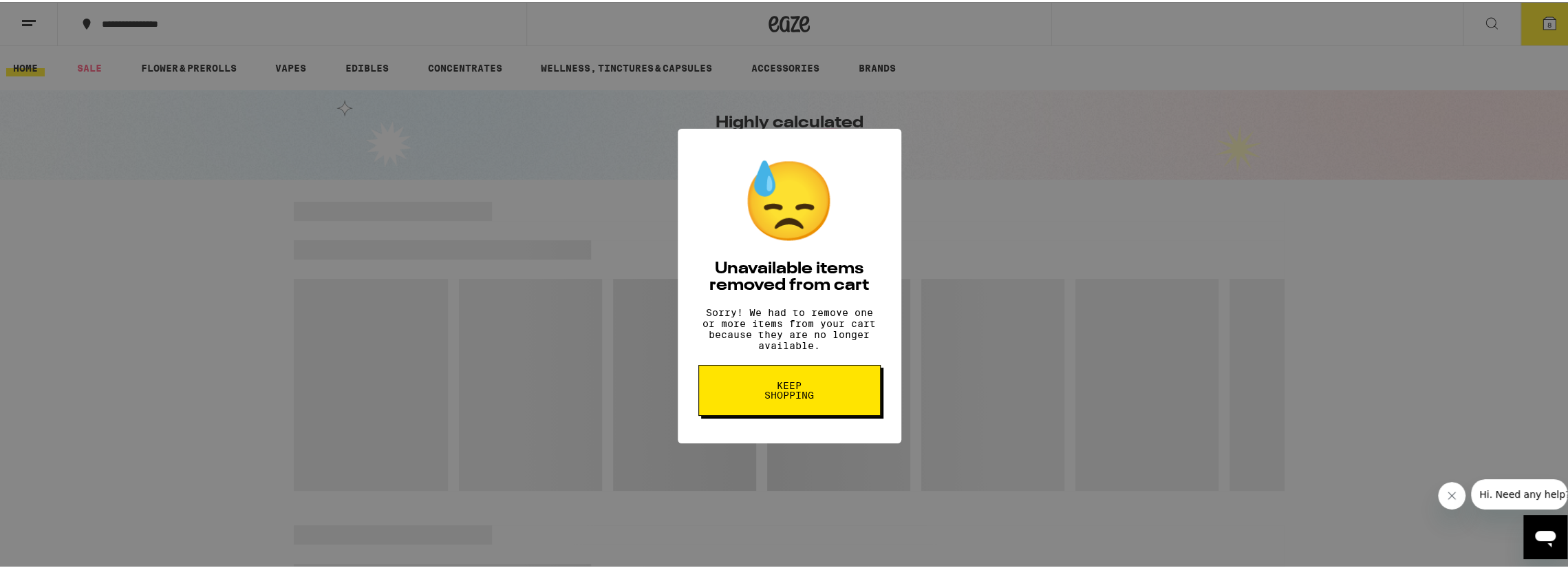
click at [770, 397] on span "Keep Shopping" at bounding box center [789, 388] width 71 height 19
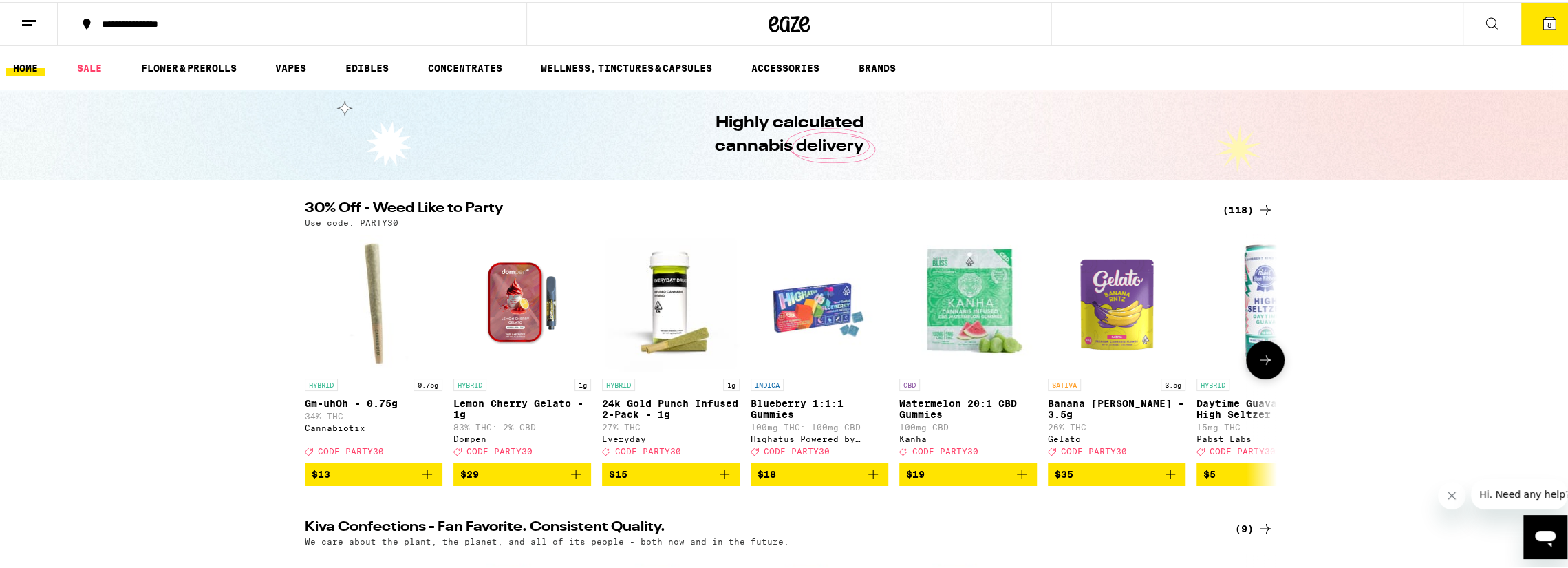
click at [1266, 366] on icon at bounding box center [1265, 358] width 17 height 17
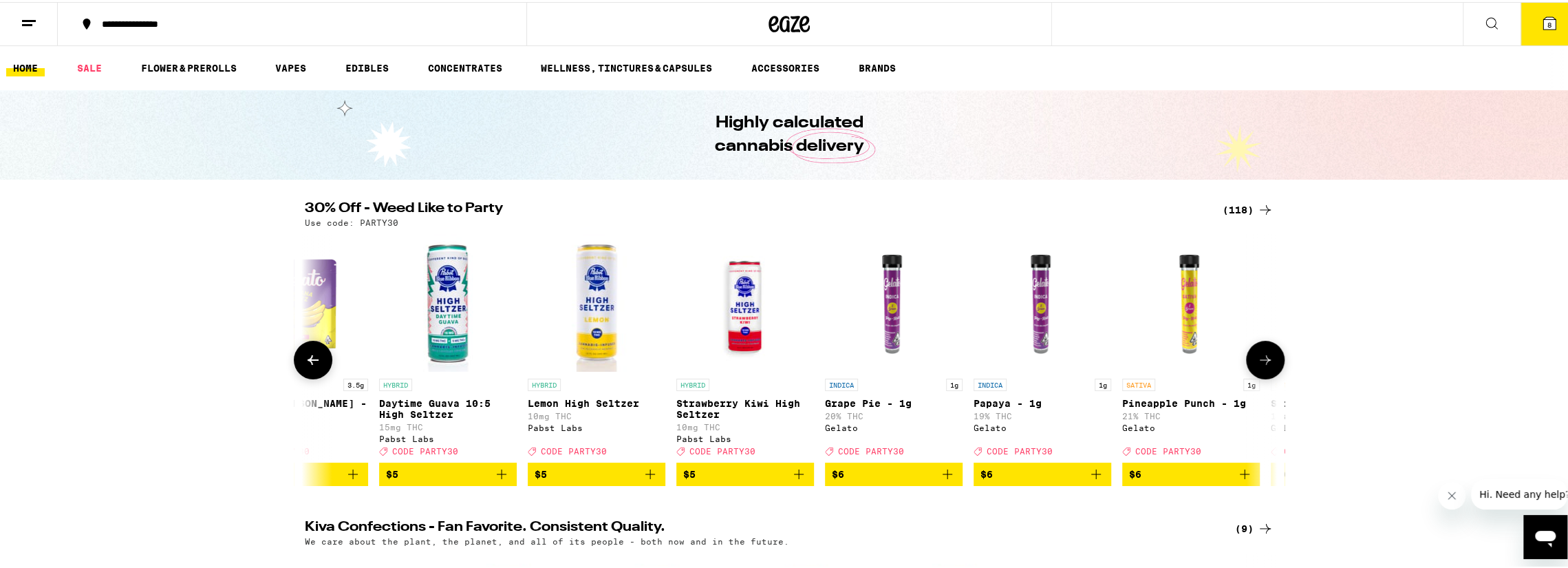
scroll to position [0, 819]
click at [1266, 366] on icon at bounding box center [1265, 358] width 17 height 17
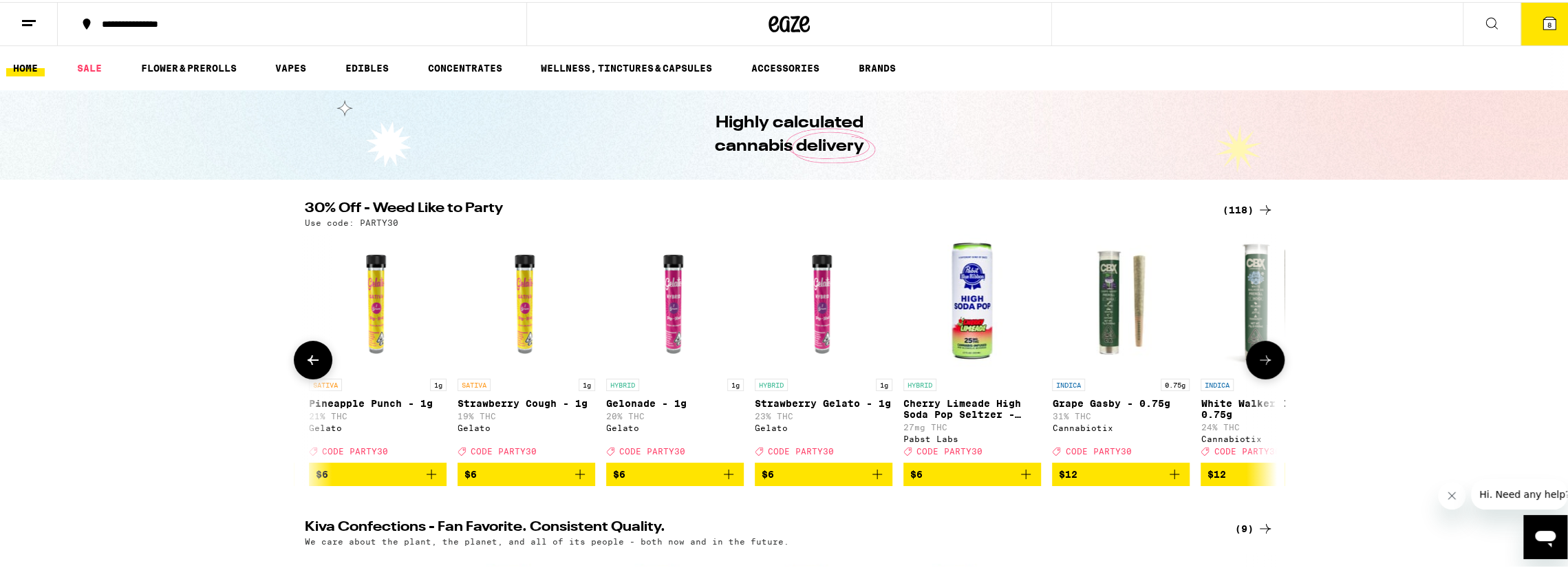
scroll to position [0, 1637]
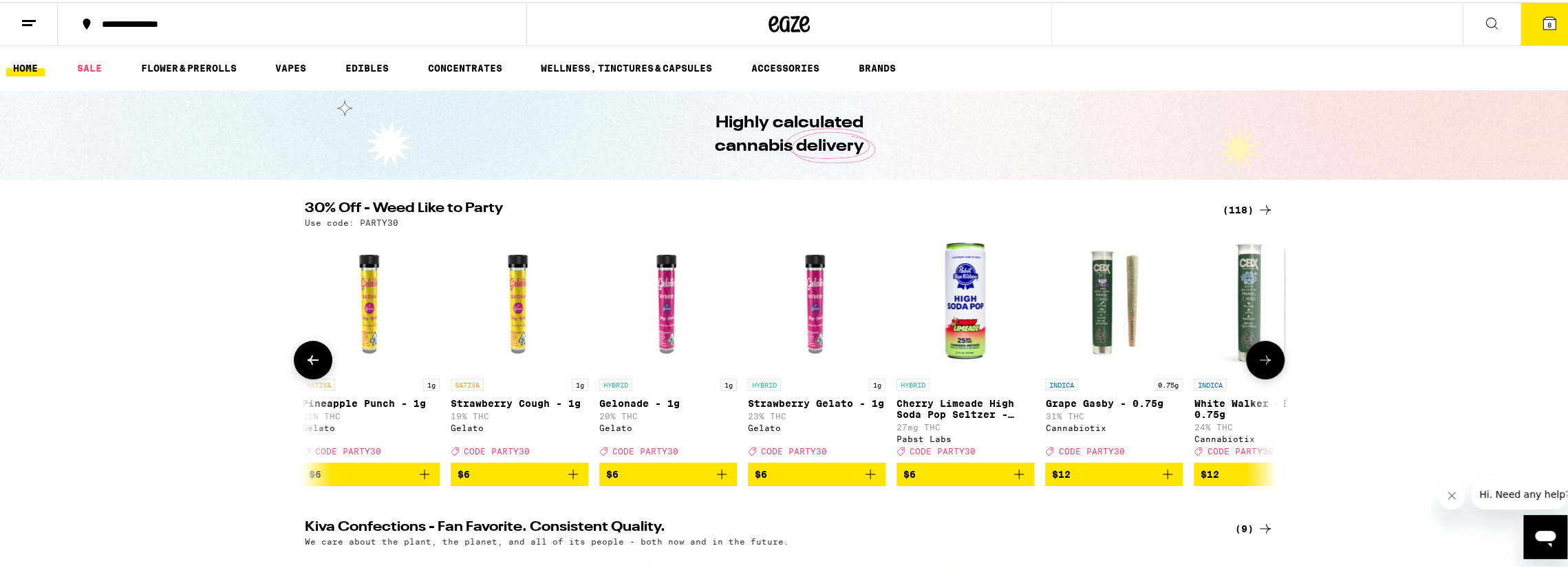
click at [1266, 366] on icon at bounding box center [1265, 358] width 17 height 17
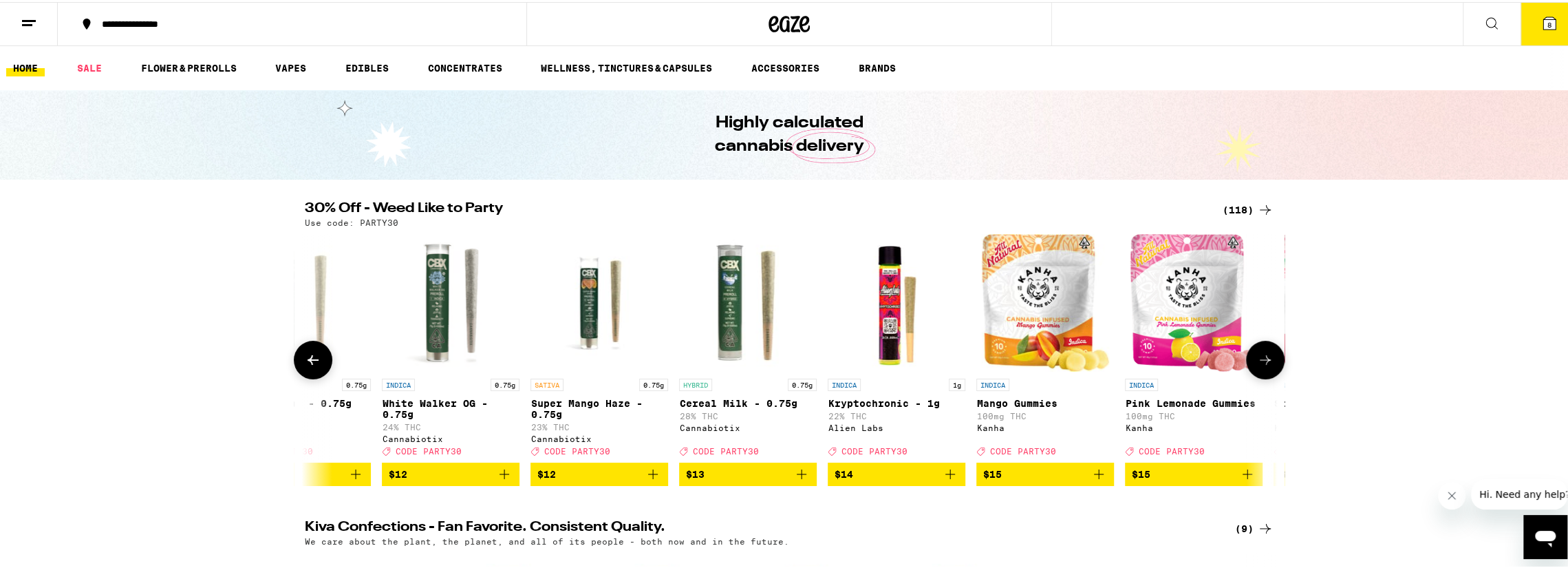
scroll to position [0, 2456]
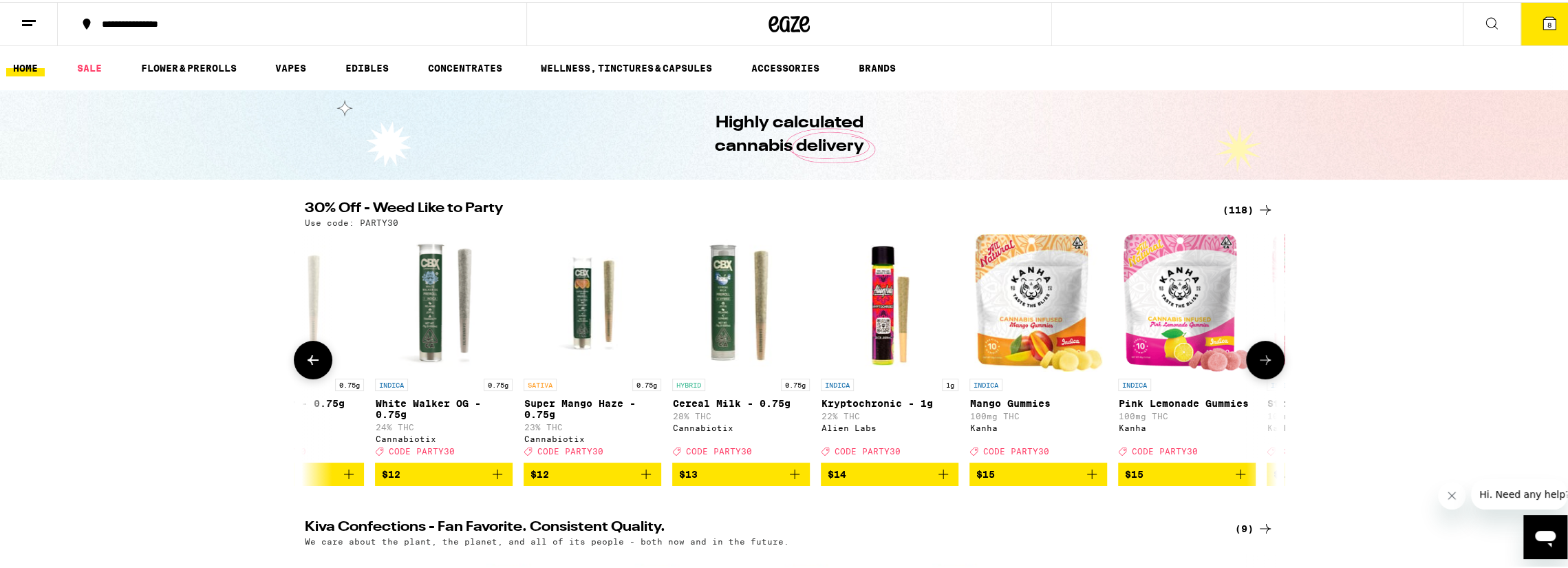
click at [305, 360] on icon at bounding box center [313, 358] width 17 height 17
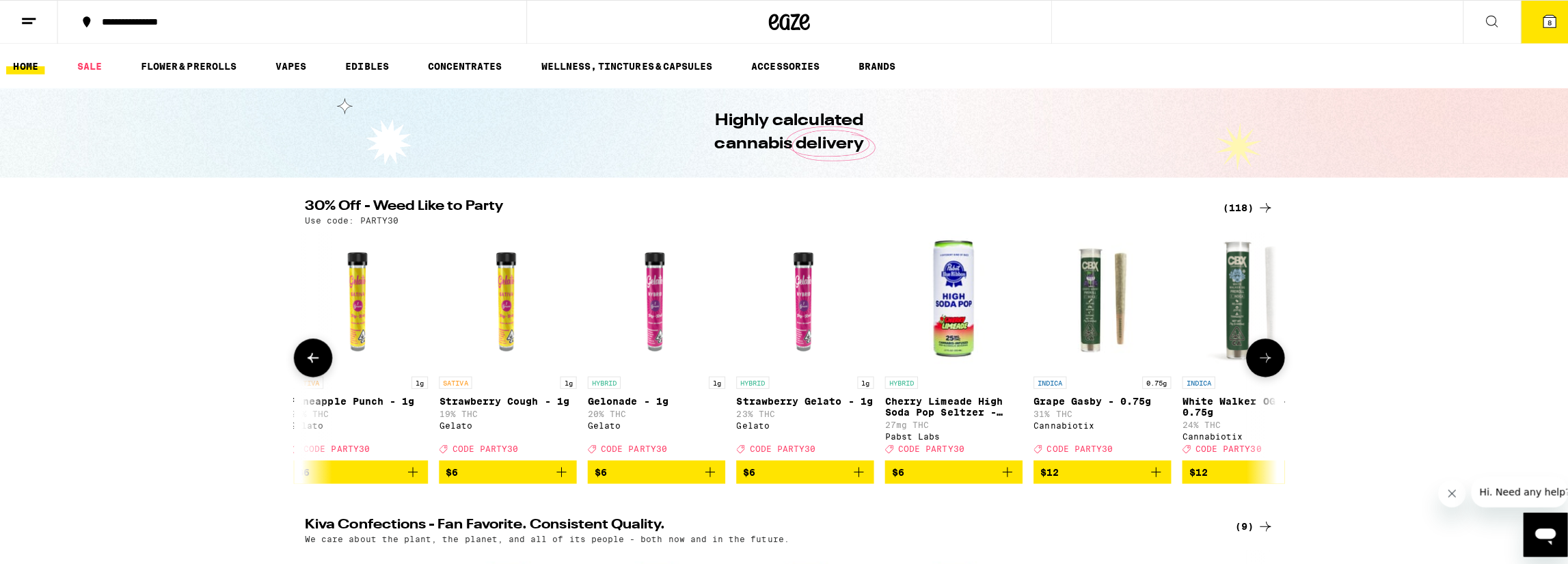
scroll to position [0, 1627]
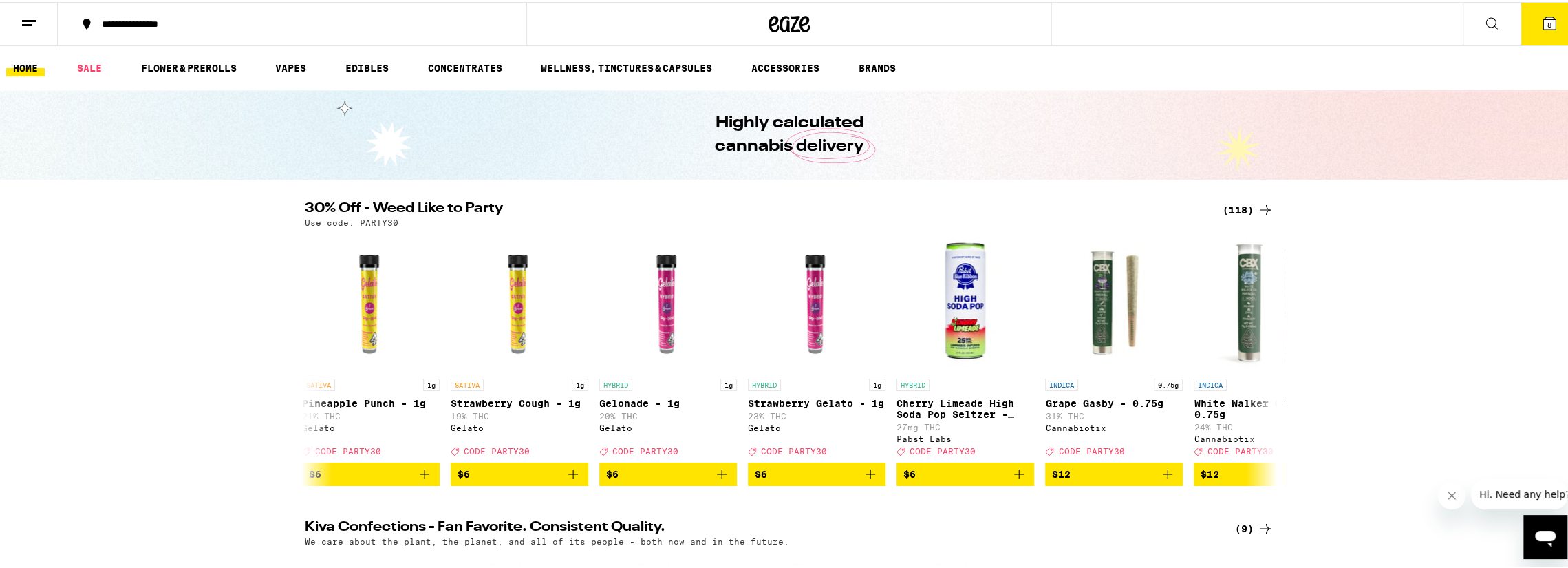
click at [1547, 20] on span "8" at bounding box center [1549, 23] width 4 height 8
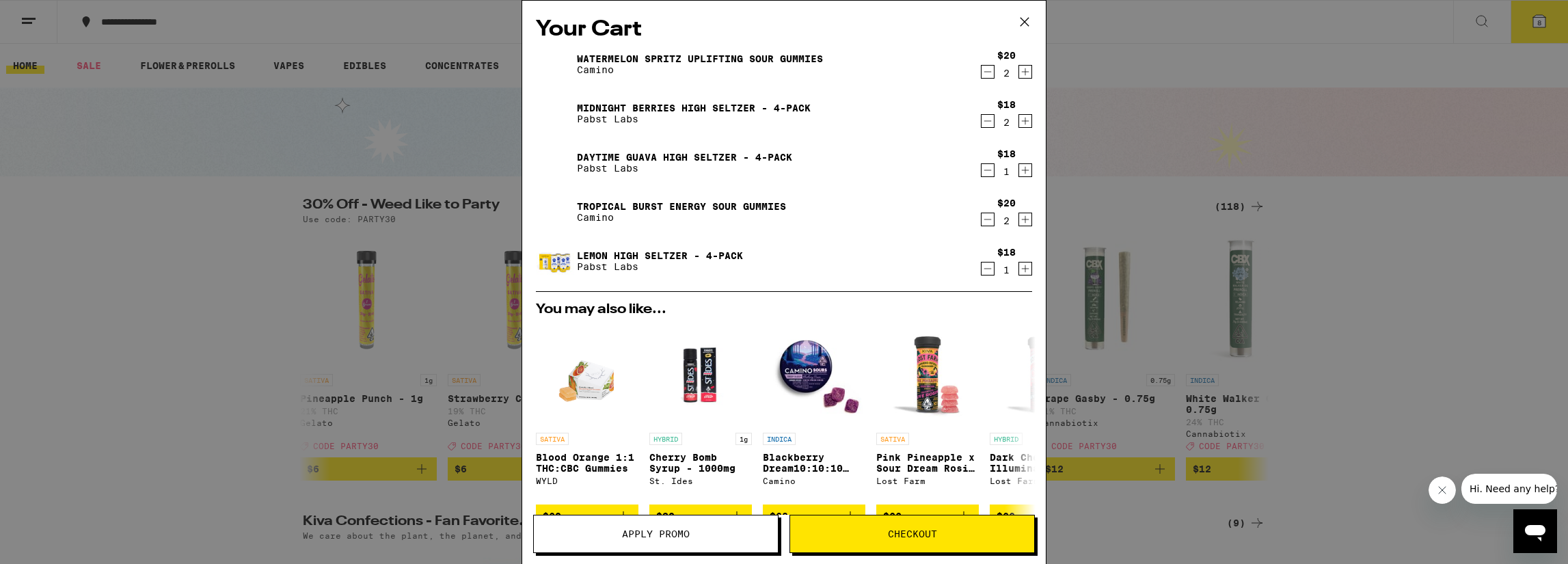
click at [1019, 270] on icon "Increment" at bounding box center [1025, 268] width 12 height 17
click at [1019, 176] on icon "Increment" at bounding box center [1025, 170] width 12 height 17
click at [454, 345] on div "Your Cart Watermelon Spritz Uplifting Sour Gummies Camino $20 2 Midnight Berrie…" at bounding box center [784, 282] width 1568 height 564
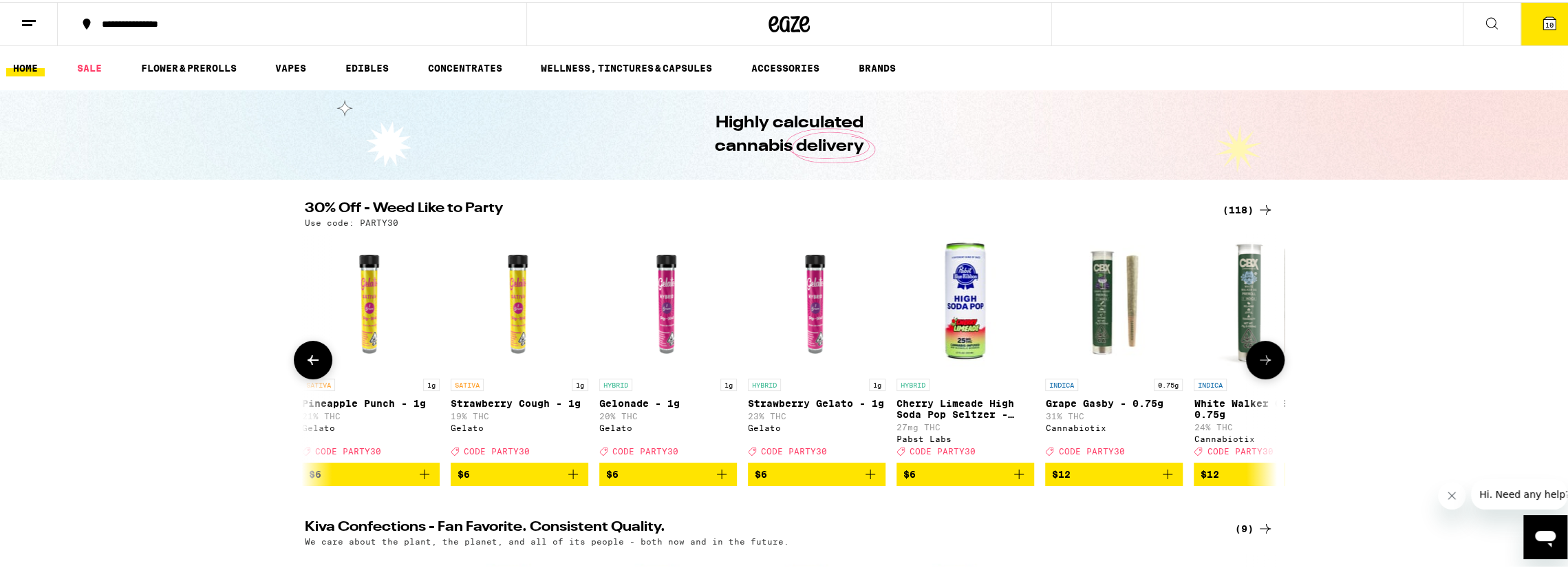
click at [1261, 352] on button at bounding box center [1265, 358] width 39 height 39
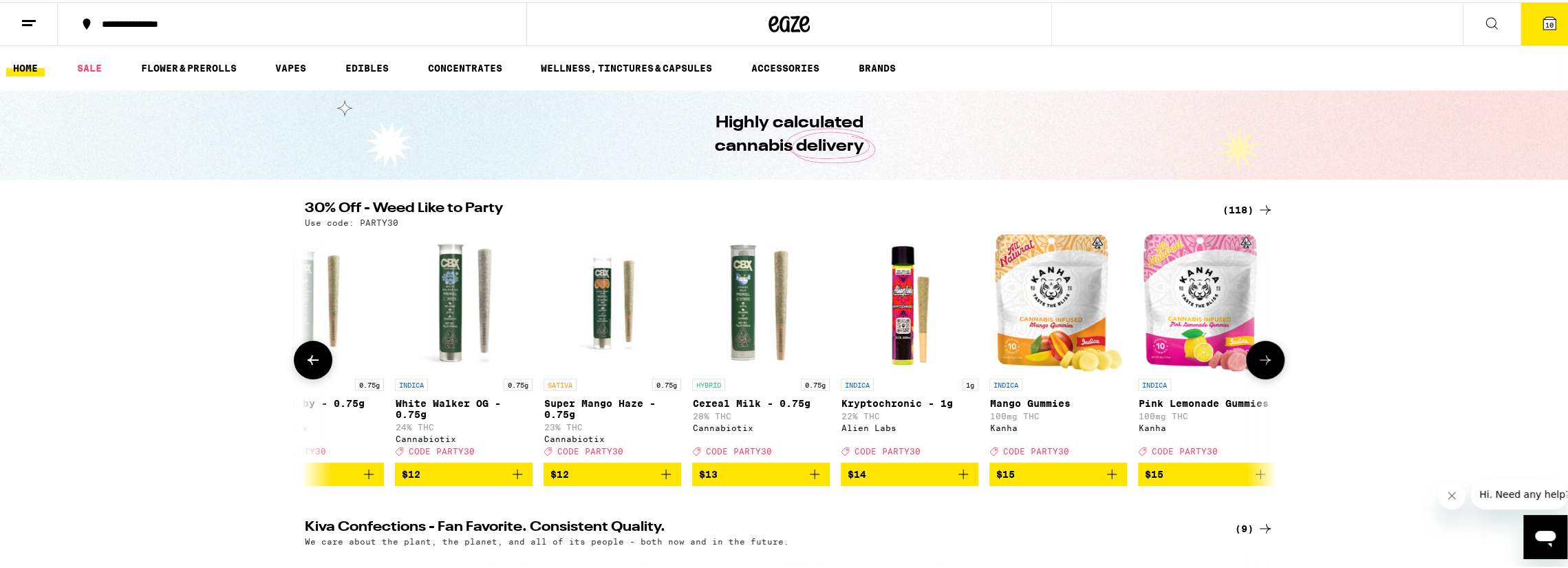
scroll to position [0, 2456]
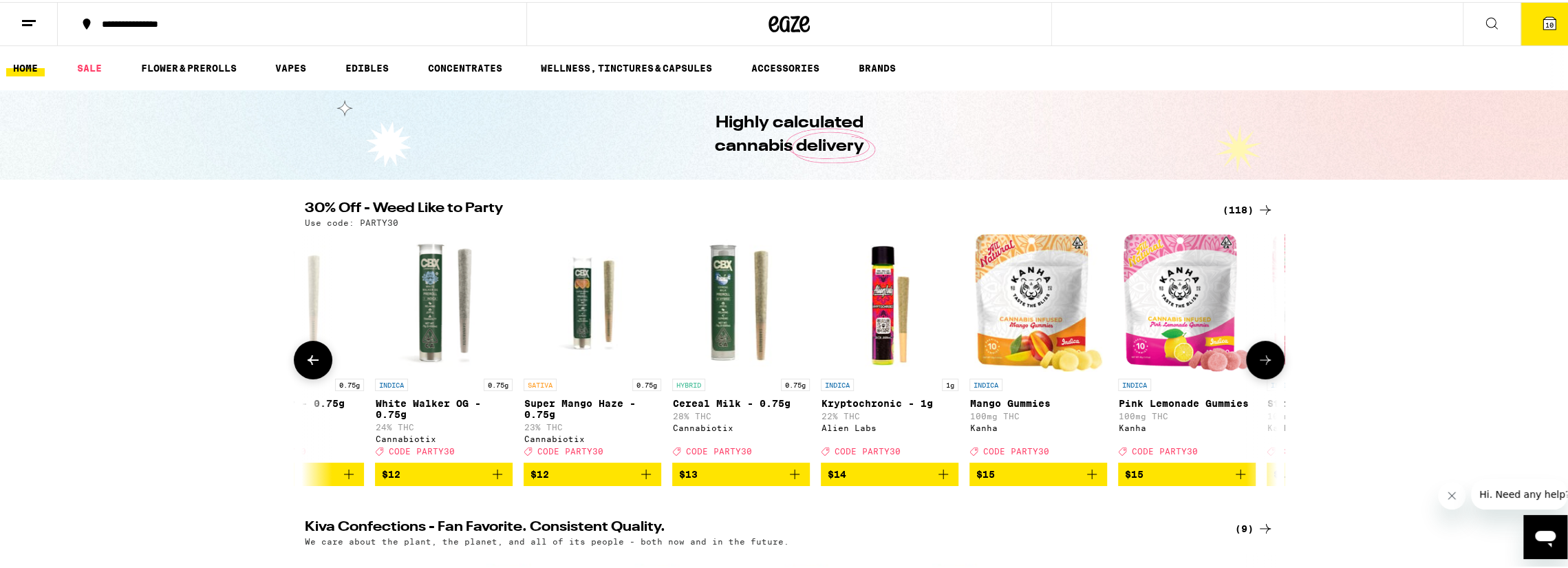
click at [1260, 362] on icon at bounding box center [1265, 358] width 17 height 17
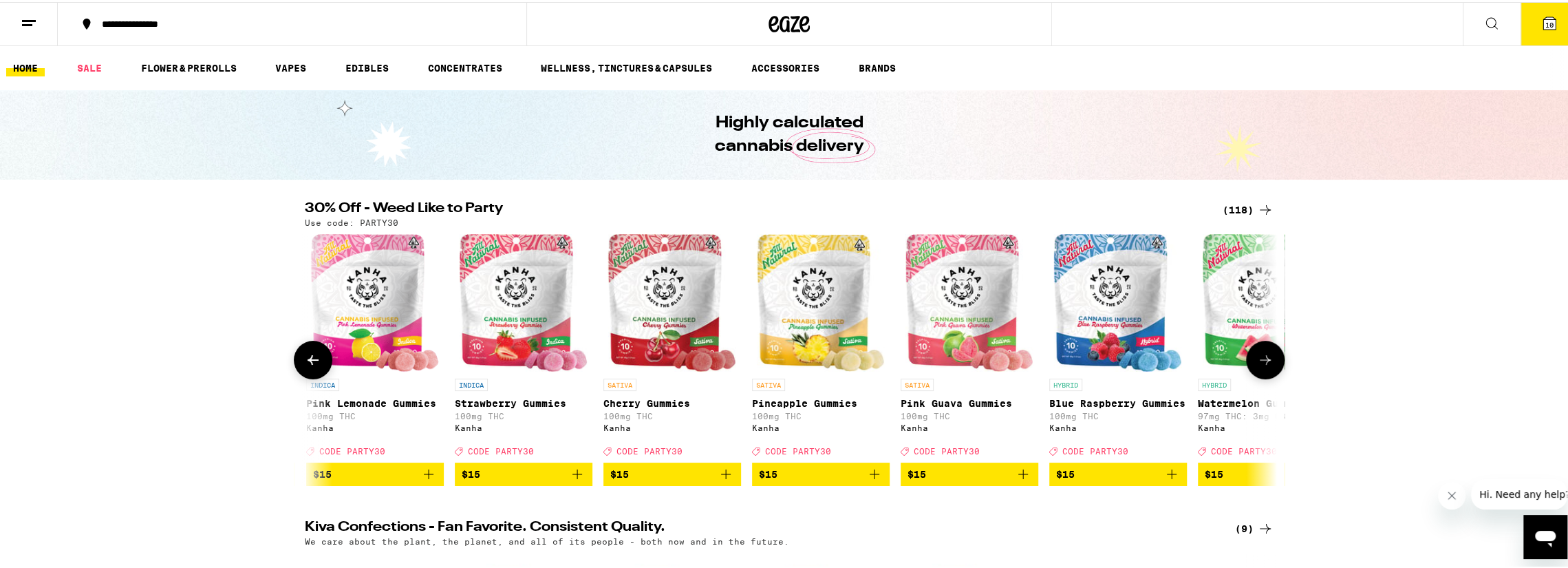
scroll to position [0, 3275]
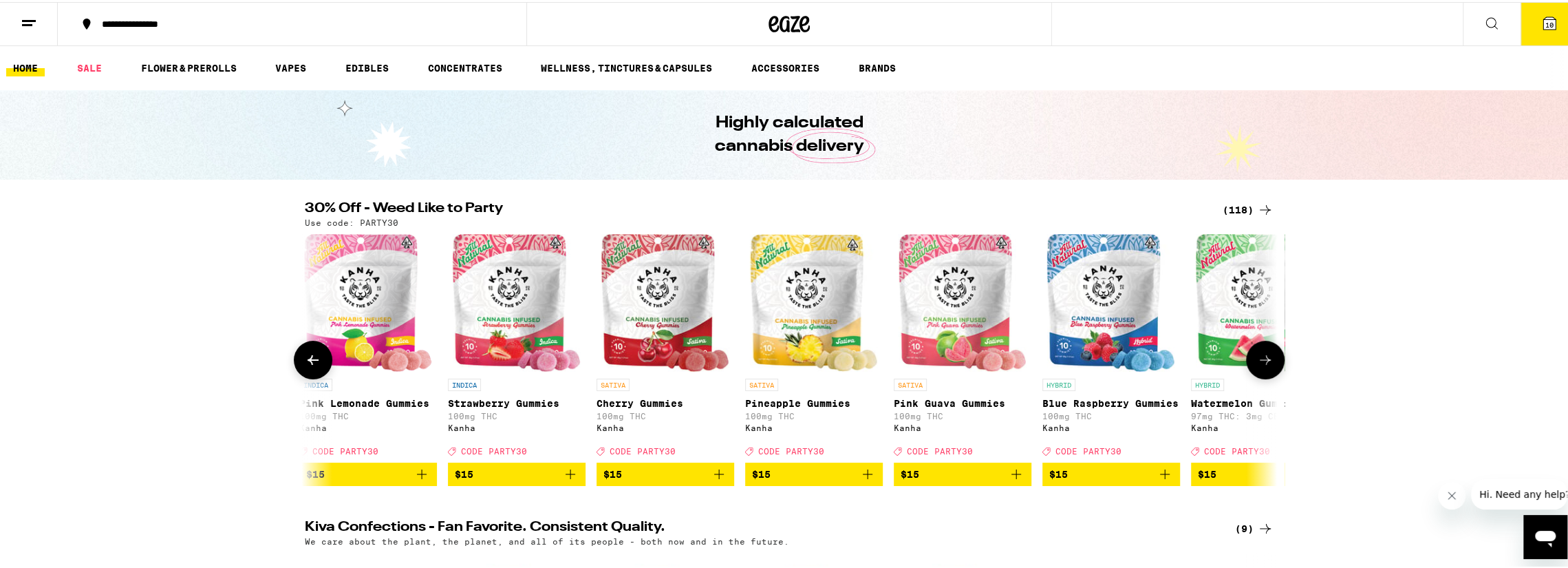
click at [562, 480] on icon "Add to bag" at bounding box center [570, 472] width 17 height 17
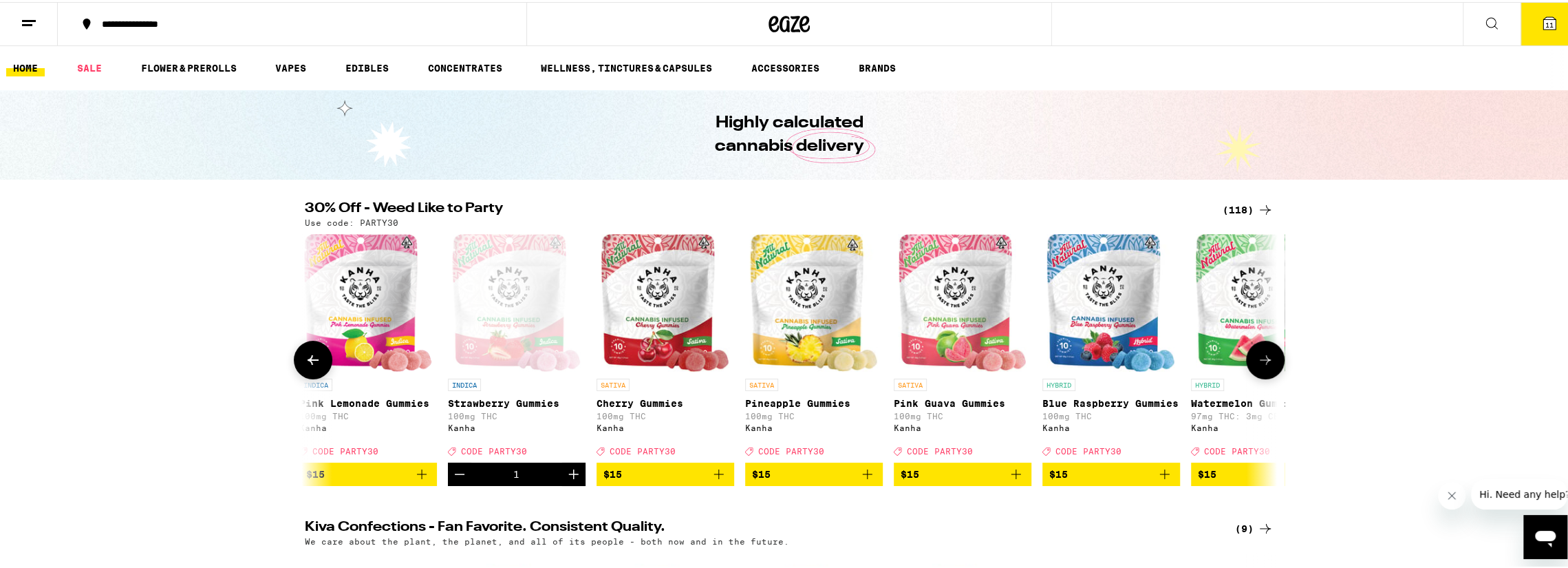
click at [720, 481] on icon "Add to bag" at bounding box center [719, 472] width 17 height 17
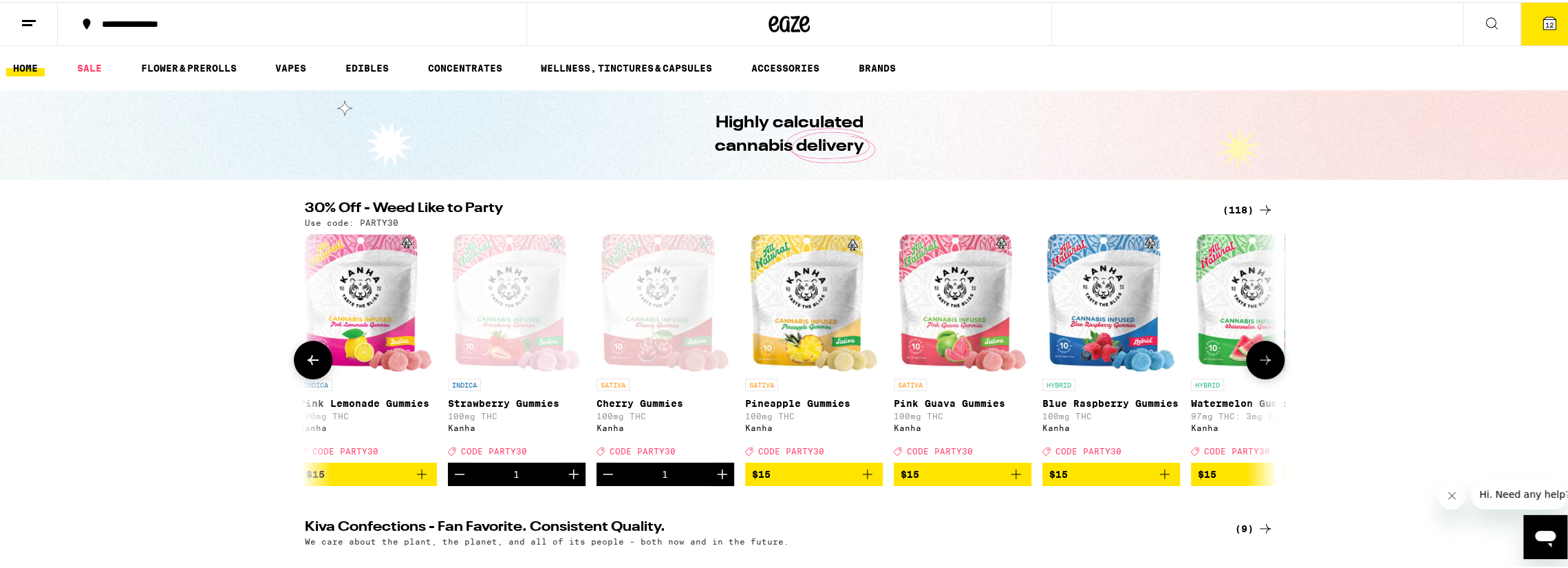
click at [1163, 477] on icon "Add to bag" at bounding box center [1164, 472] width 9 height 9
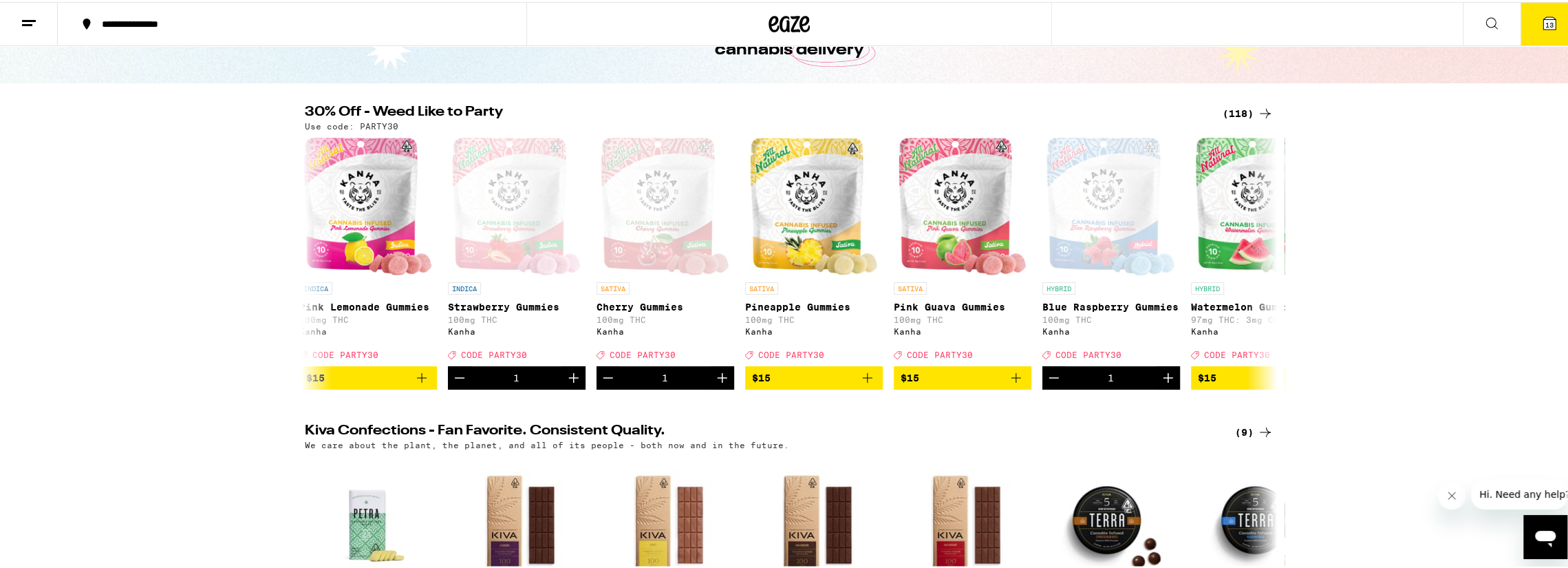
scroll to position [0, 0]
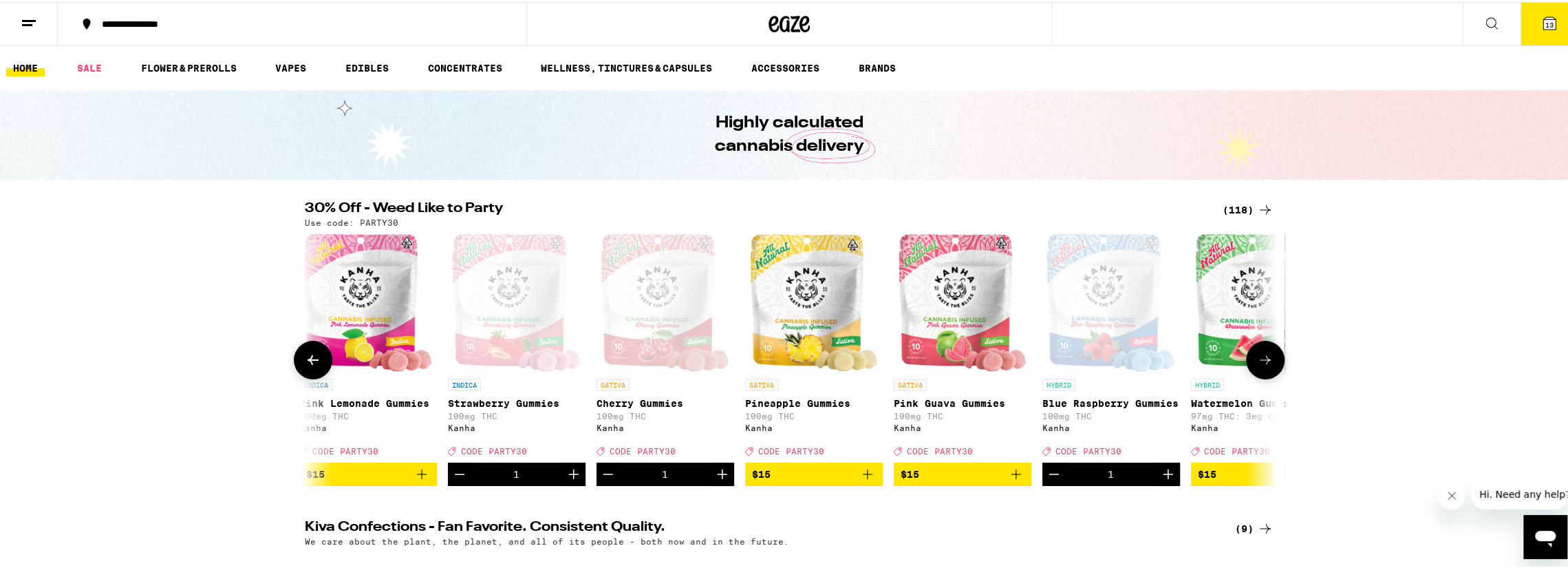
click at [1257, 360] on icon at bounding box center [1265, 358] width 17 height 17
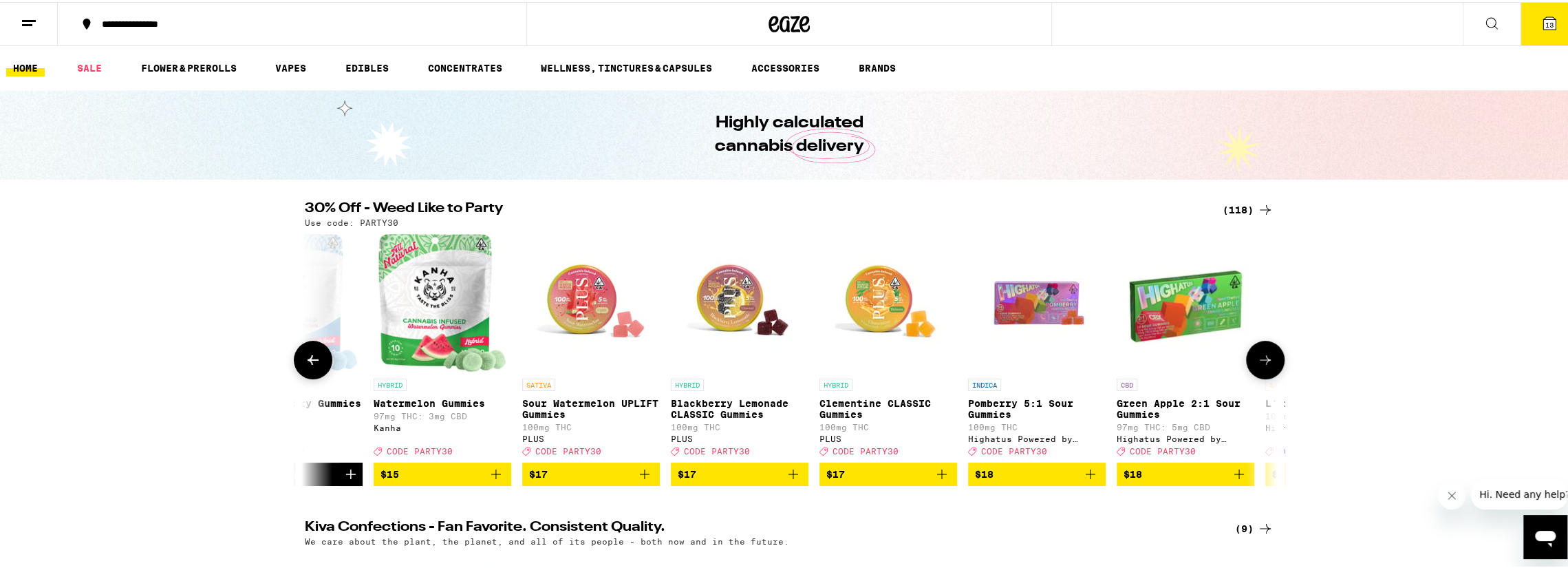
scroll to position [0, 4094]
click at [1259, 366] on icon at bounding box center [1265, 358] width 17 height 17
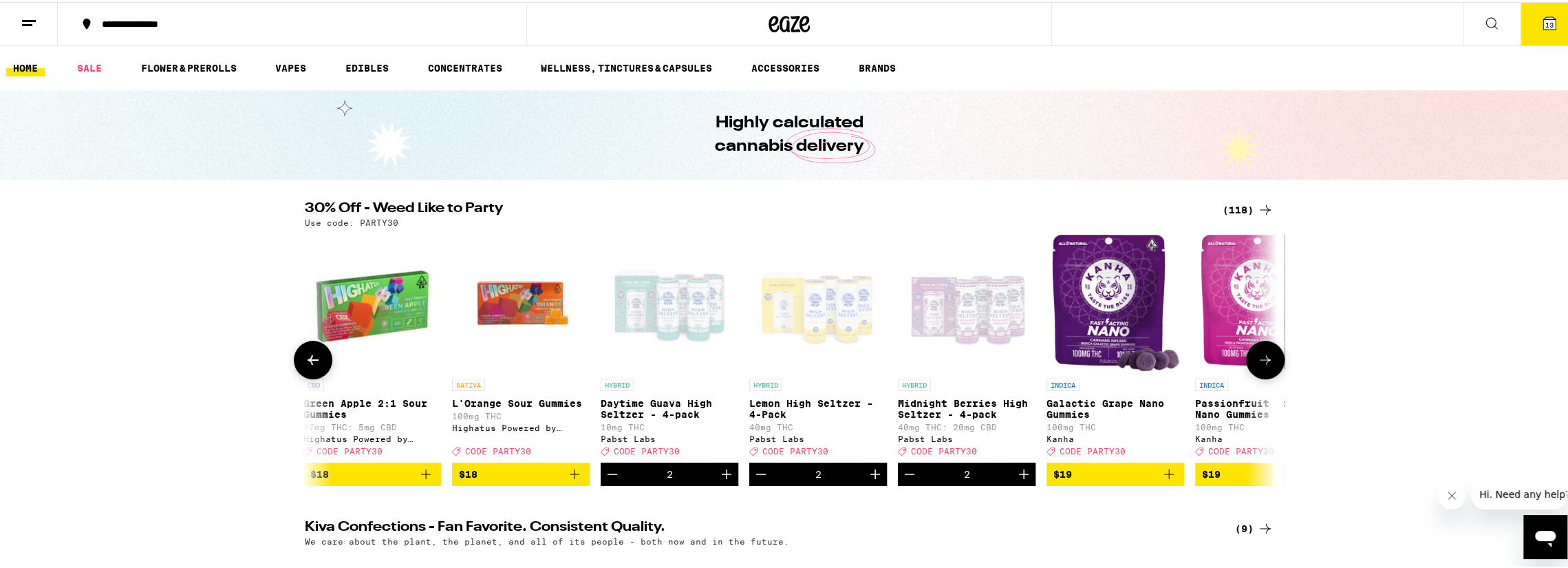
scroll to position [0, 4912]
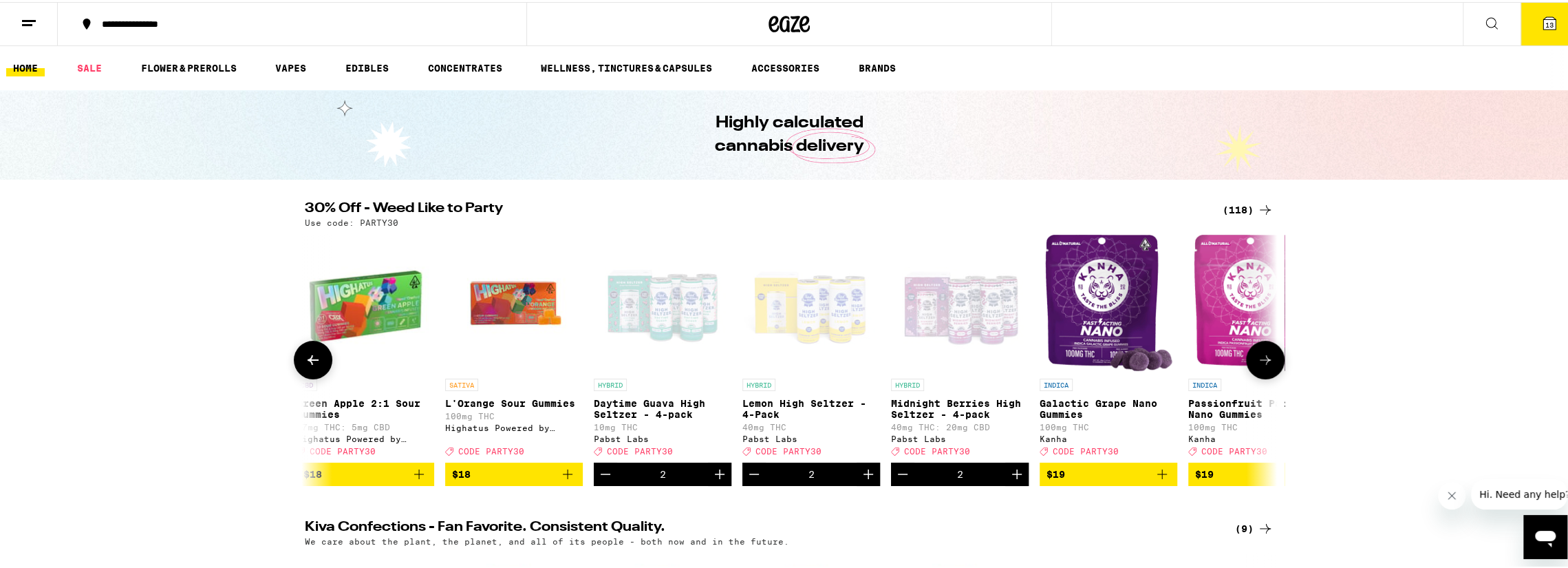
click at [1259, 366] on icon at bounding box center [1265, 358] width 17 height 17
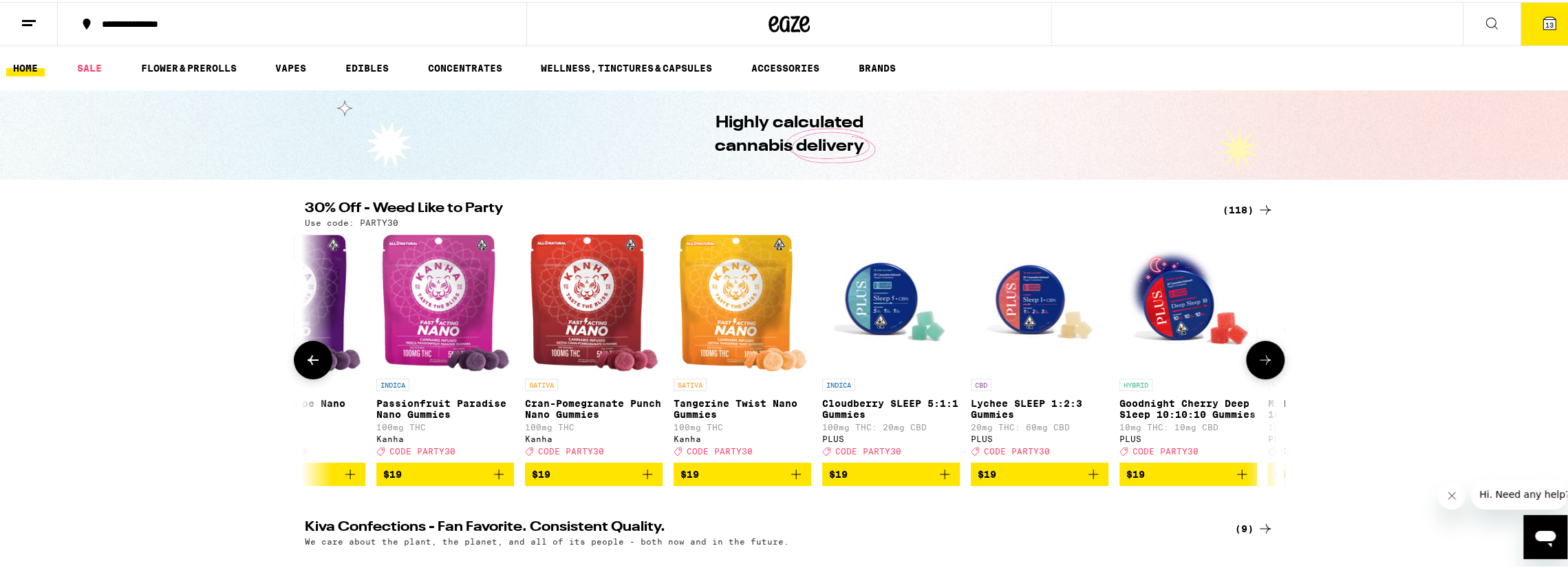
scroll to position [0, 5731]
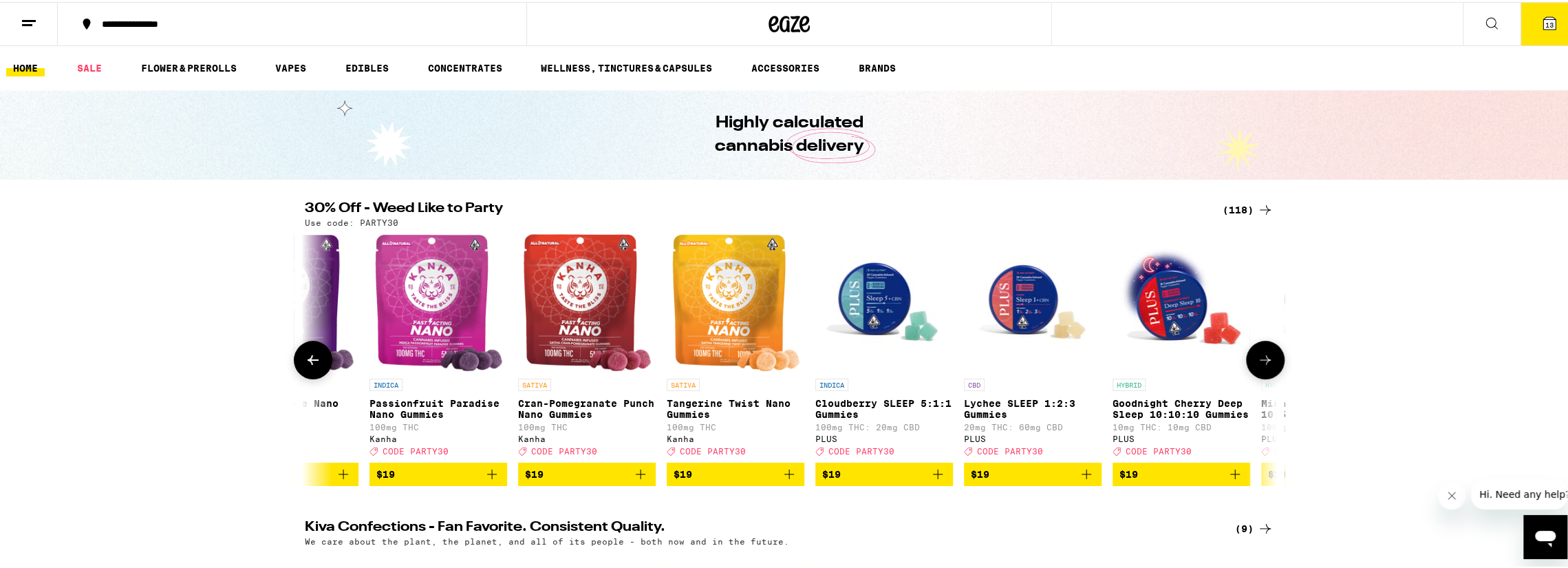
click at [311, 364] on icon at bounding box center [313, 358] width 17 height 17
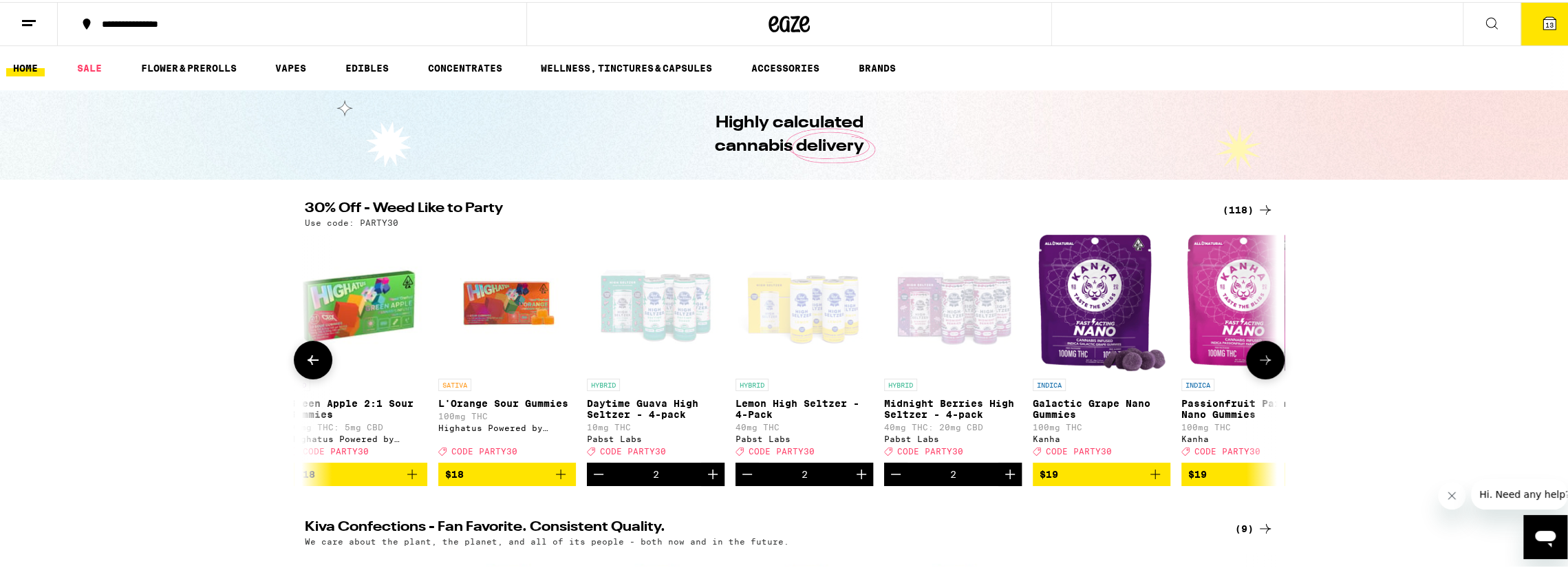
scroll to position [0, 4912]
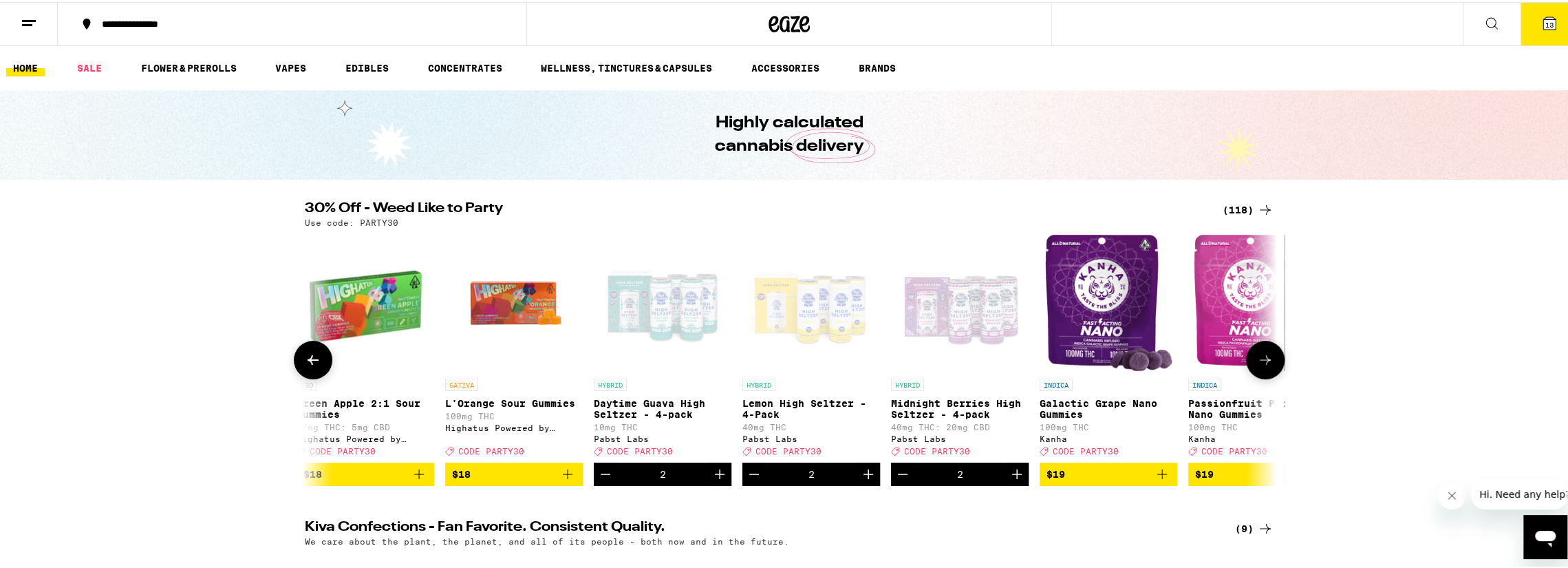
click at [1257, 366] on icon at bounding box center [1265, 358] width 17 height 17
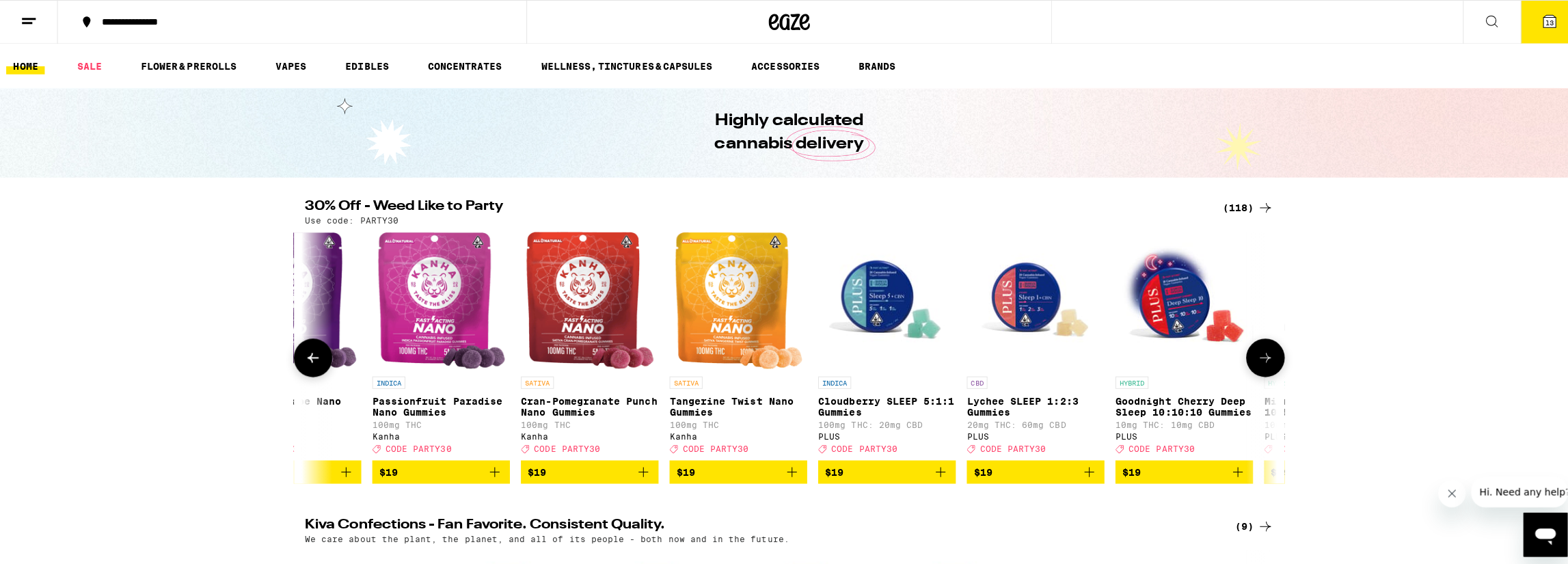
scroll to position [0, 5694]
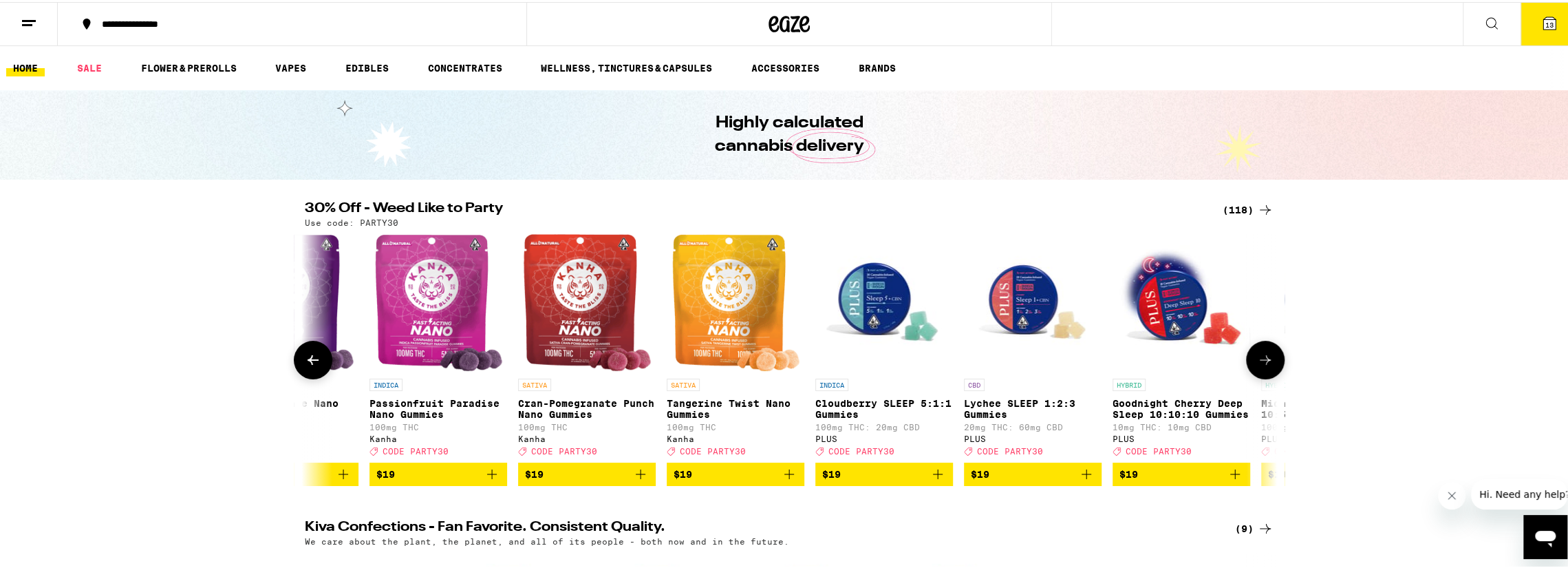
click at [634, 481] on icon "Add to bag" at bounding box center [640, 472] width 17 height 17
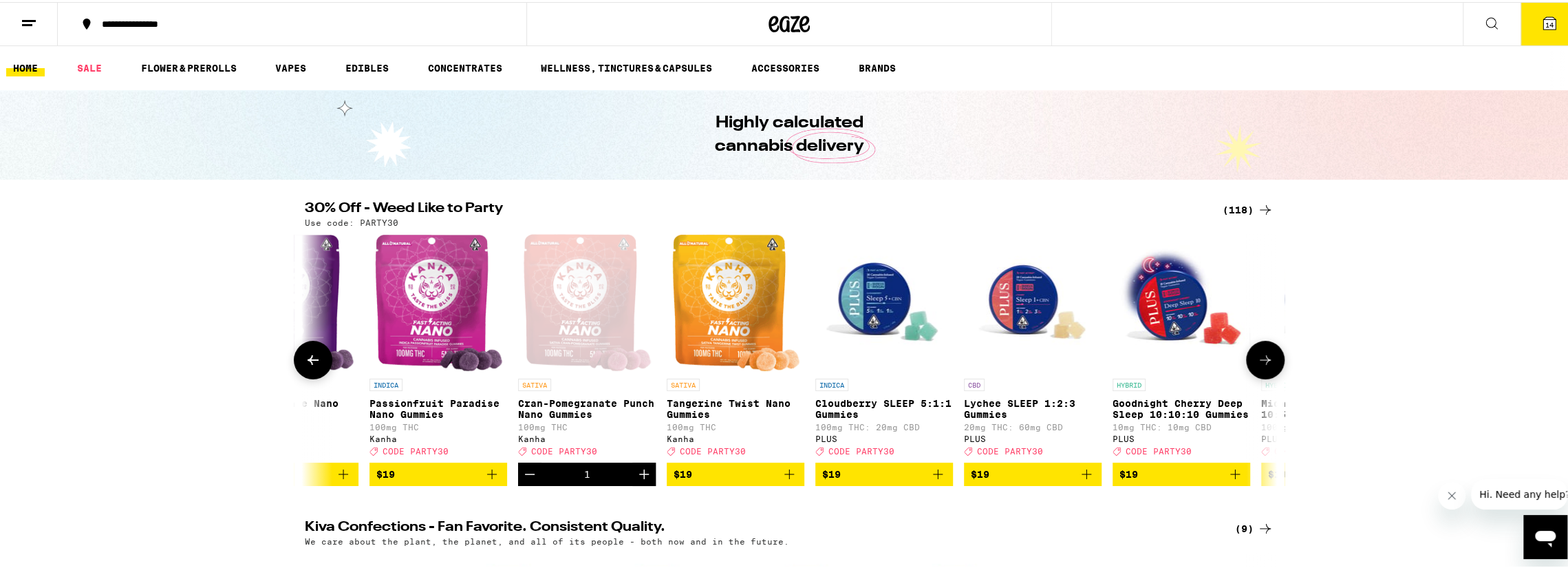
click at [782, 481] on icon "Add to bag" at bounding box center [789, 472] width 17 height 17
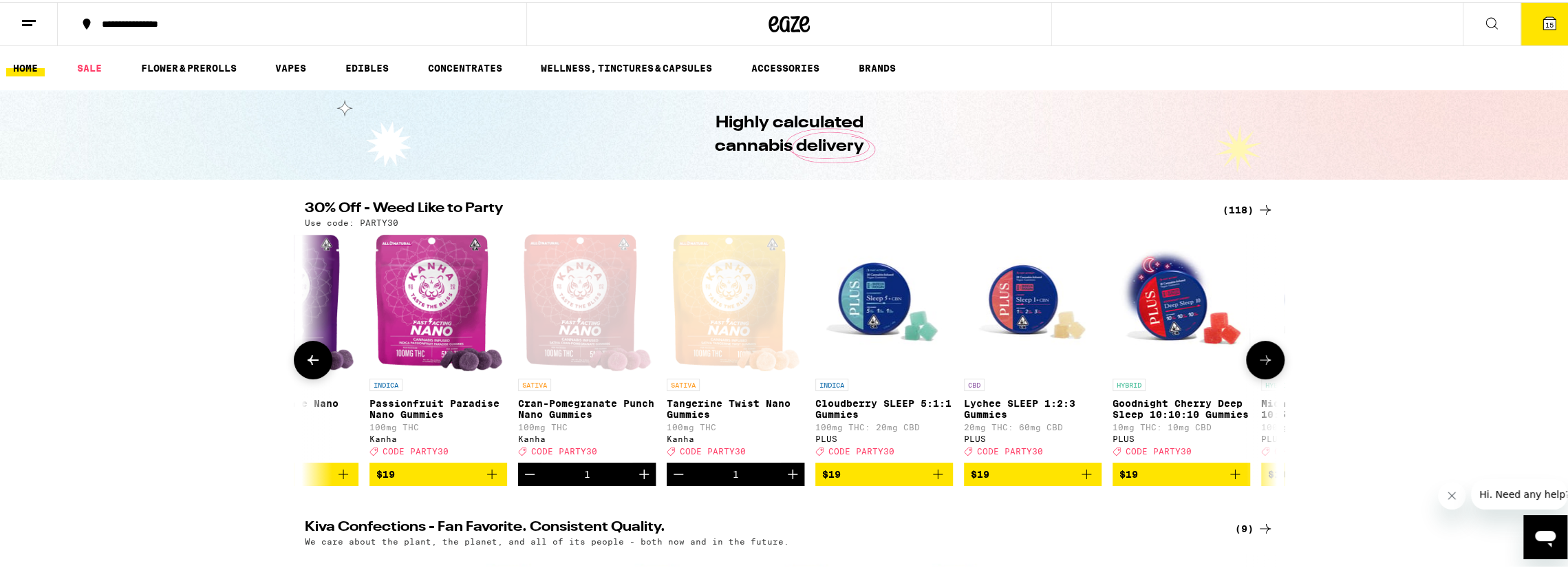
click at [484, 481] on icon "Add to bag" at bounding box center [492, 472] width 17 height 17
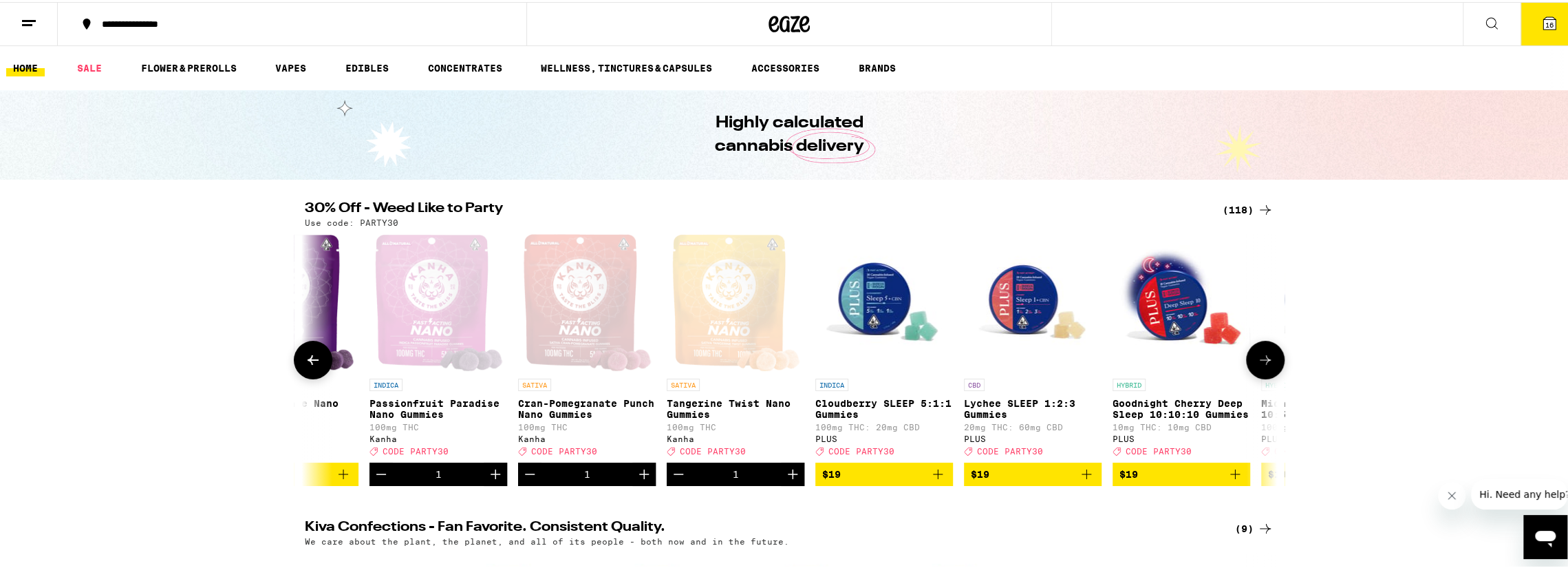
click at [338, 477] on icon "Add to bag" at bounding box center [343, 472] width 9 height 9
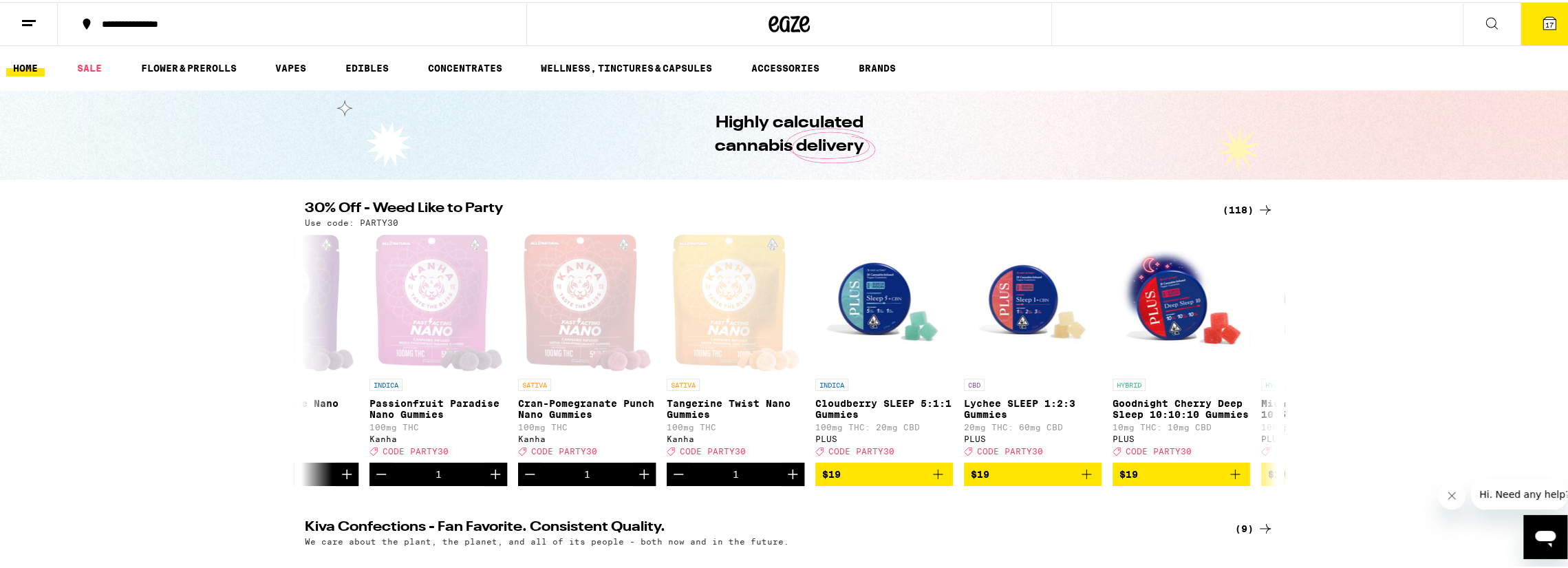
click at [1545, 21] on span "17" at bounding box center [1549, 23] width 8 height 8
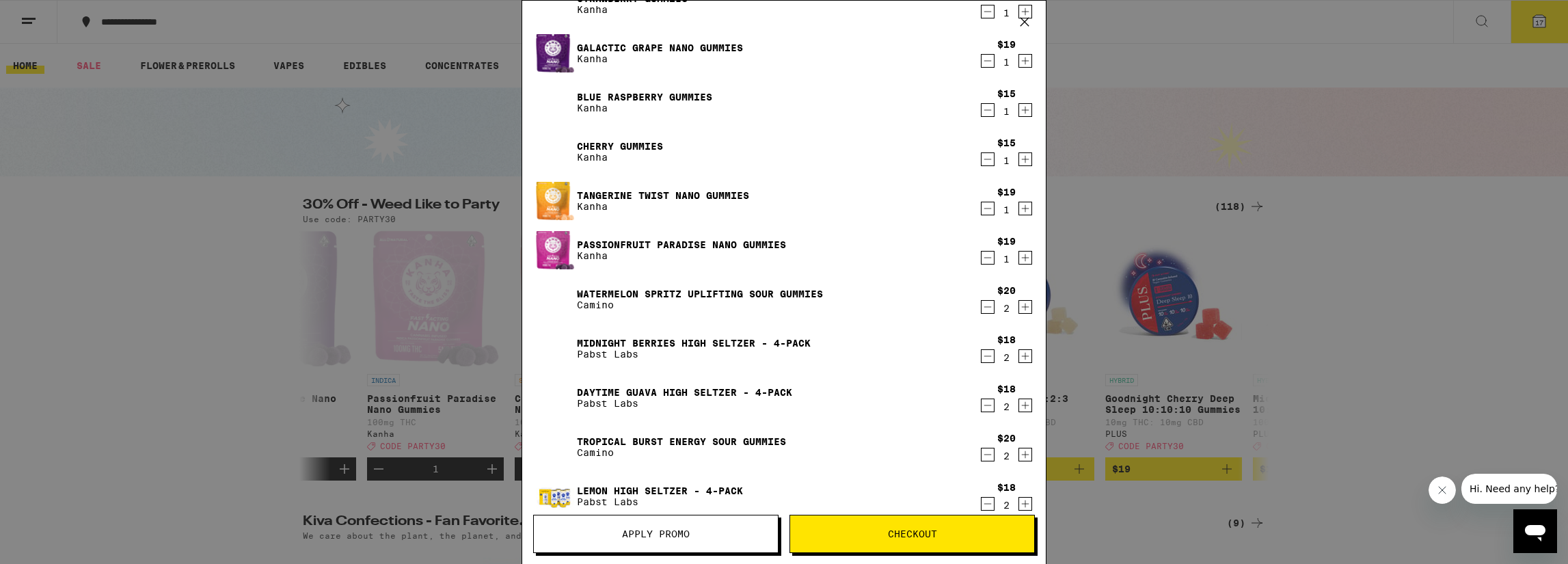
scroll to position [137, 0]
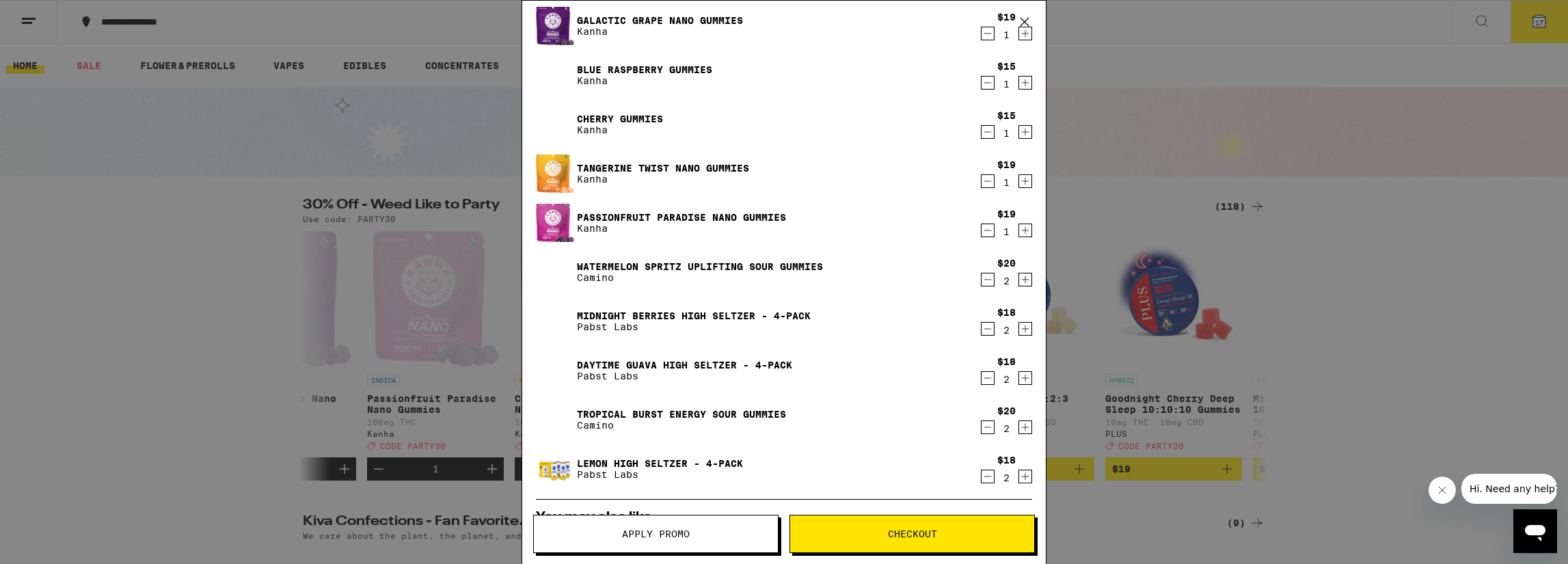
click at [982, 279] on icon "Decrement" at bounding box center [988, 279] width 12 height 17
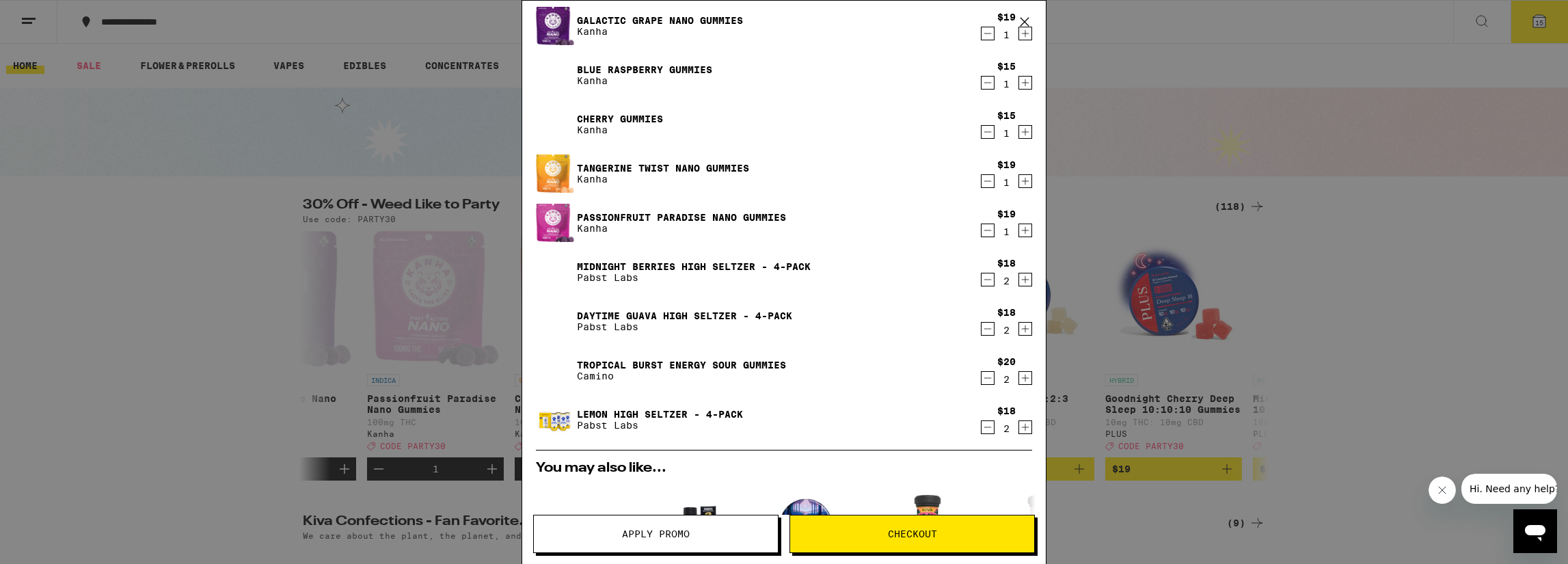
click at [982, 377] on icon "Decrement" at bounding box center [988, 378] width 12 height 17
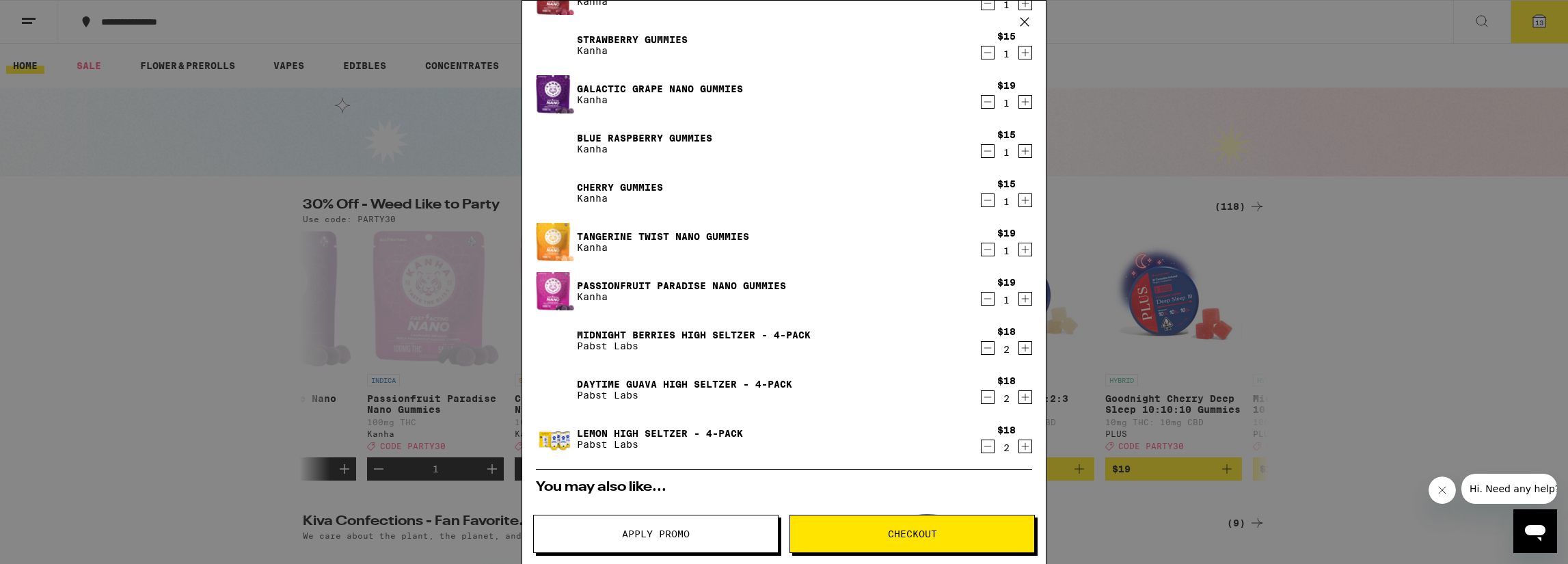
scroll to position [0, 0]
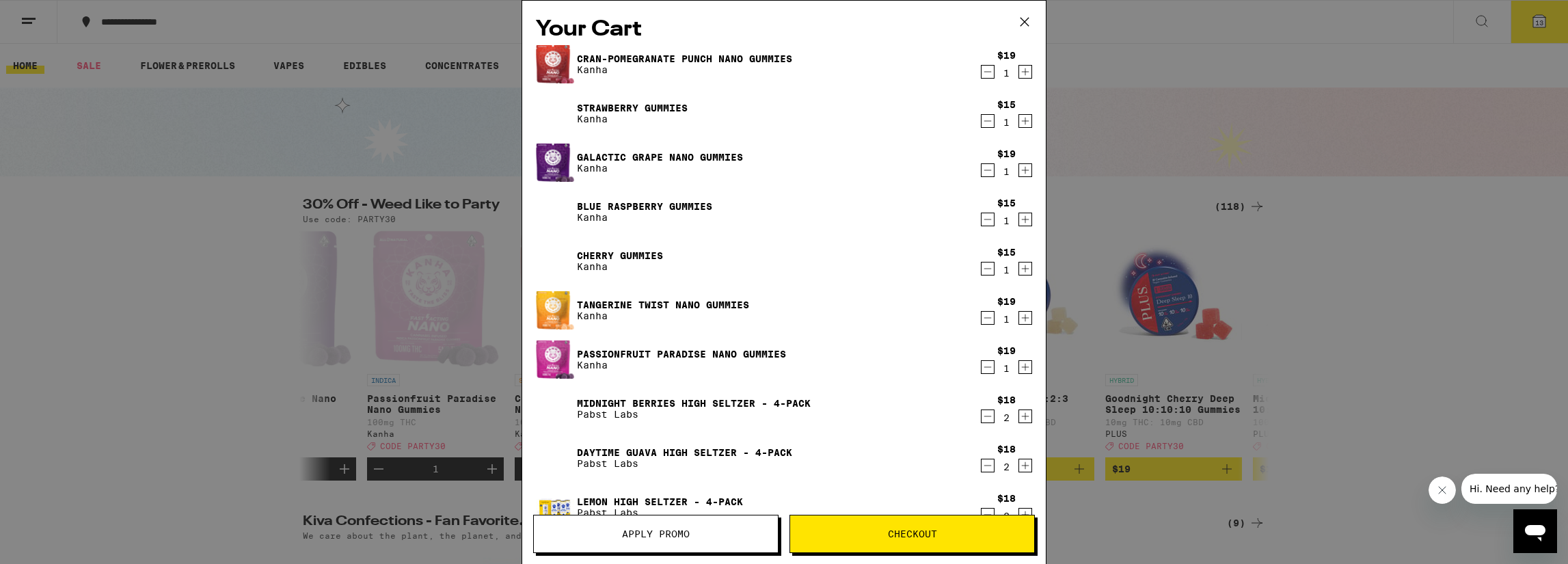
click at [984, 121] on icon "Decrement" at bounding box center [988, 121] width 7 height 0
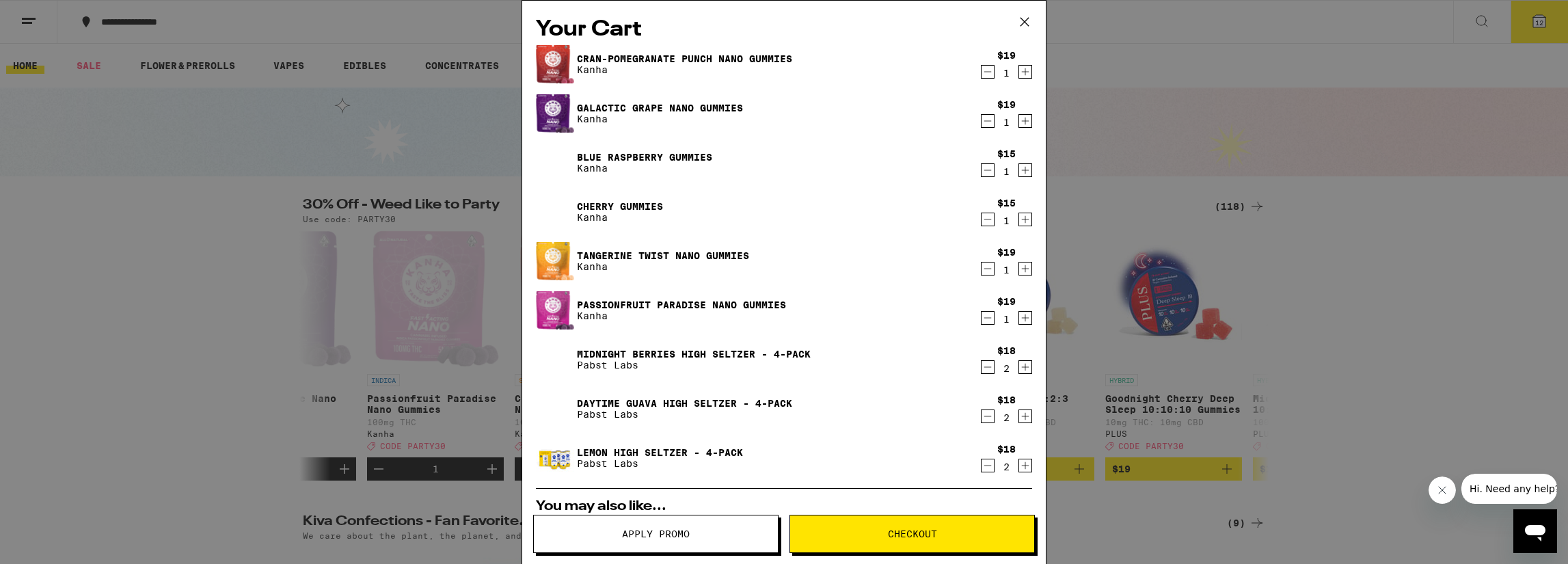
click at [984, 170] on icon "Decrement" at bounding box center [988, 170] width 7 height 0
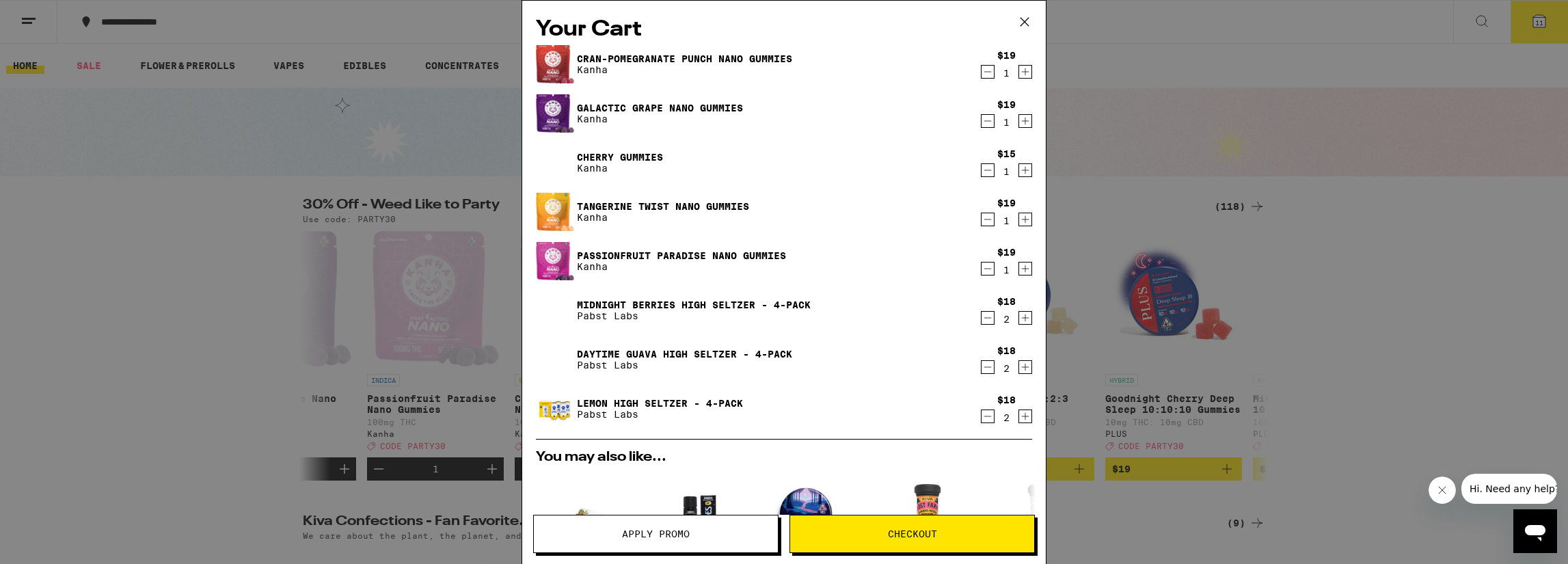
click at [982, 171] on icon "Decrement" at bounding box center [988, 170] width 12 height 17
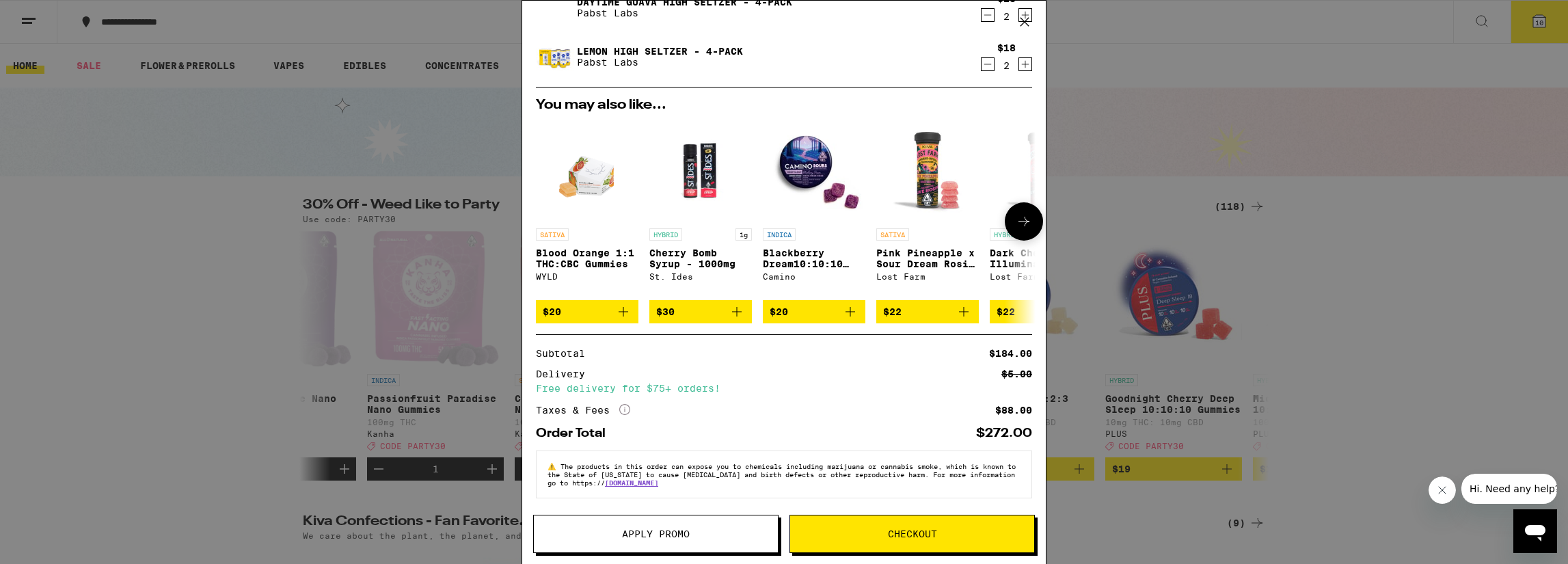
scroll to position [313, 0]
click at [680, 529] on span "Apply Promo" at bounding box center [656, 534] width 68 height 9
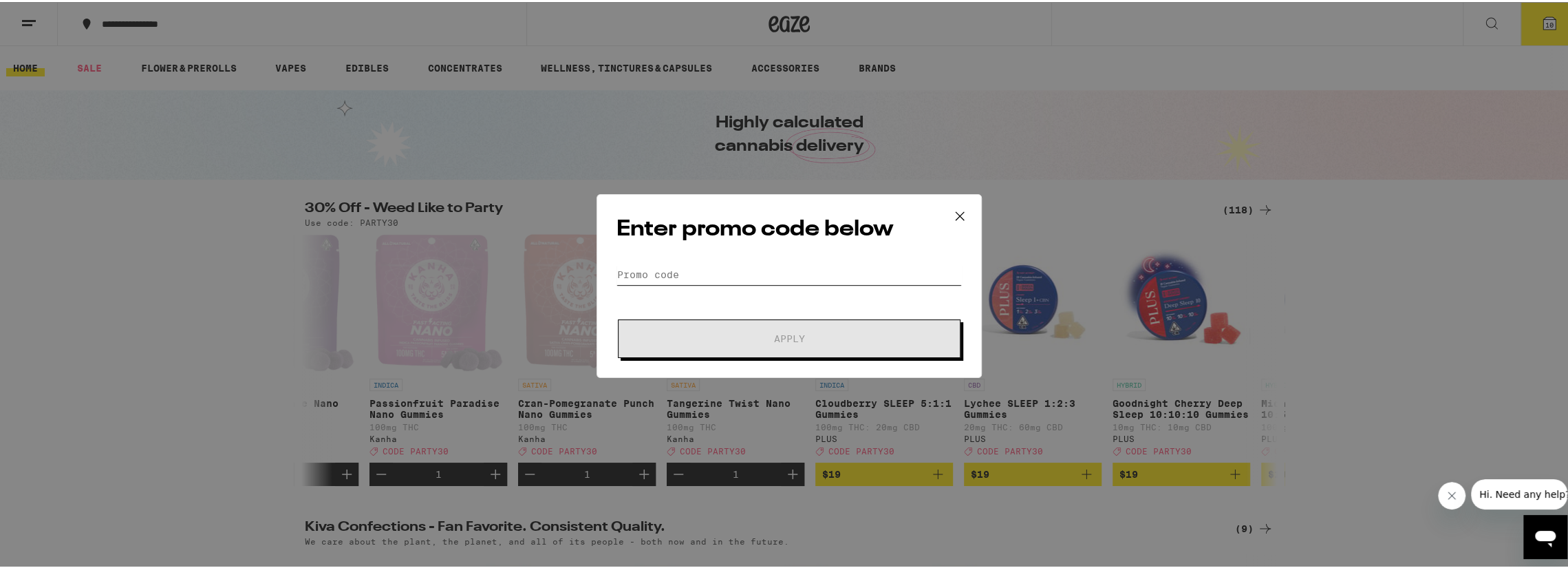
click at [661, 272] on input "Promo Code" at bounding box center [789, 272] width 346 height 20
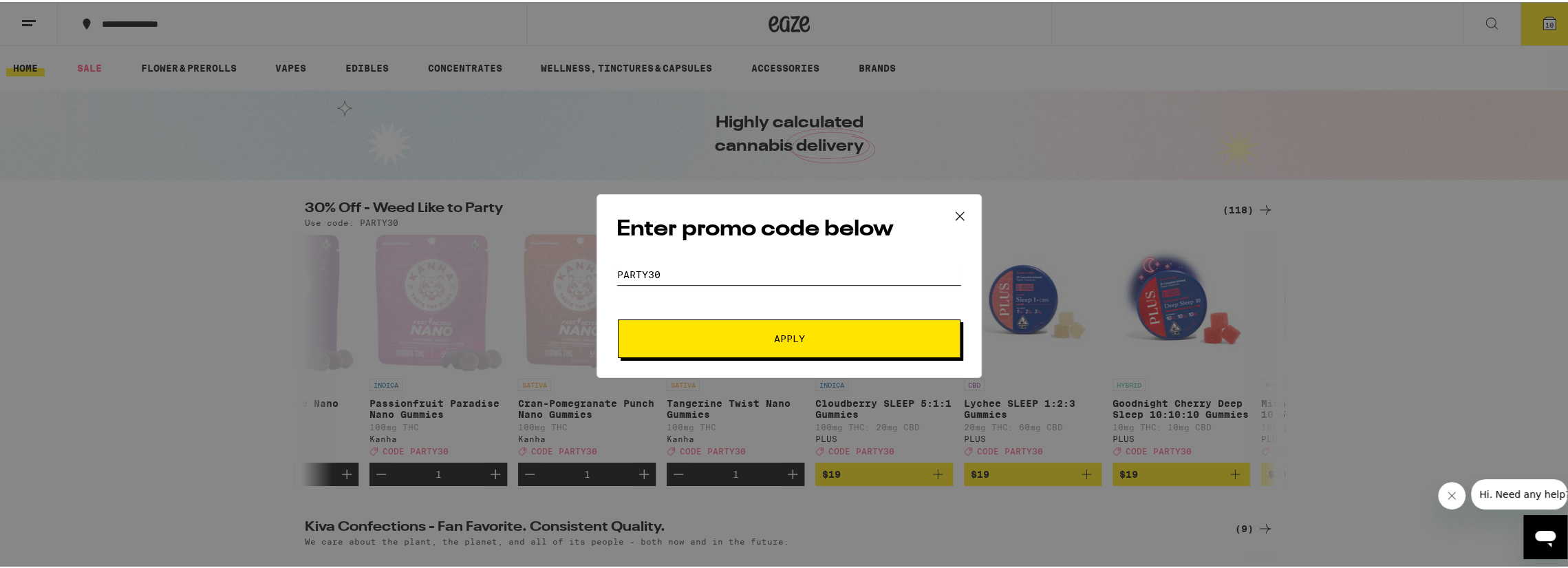
type input "PARTY30"
click at [693, 333] on span "Apply" at bounding box center [789, 336] width 247 height 9
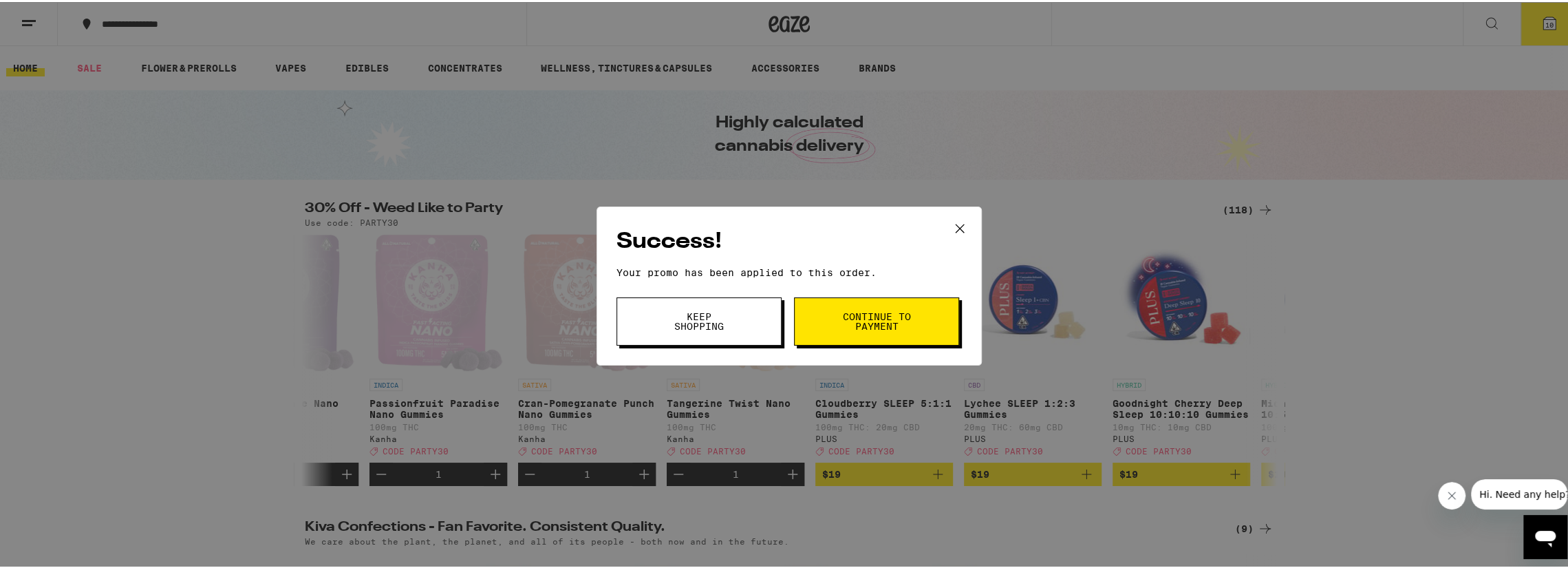
click at [800, 334] on button "Continue to payment" at bounding box center [876, 320] width 165 height 48
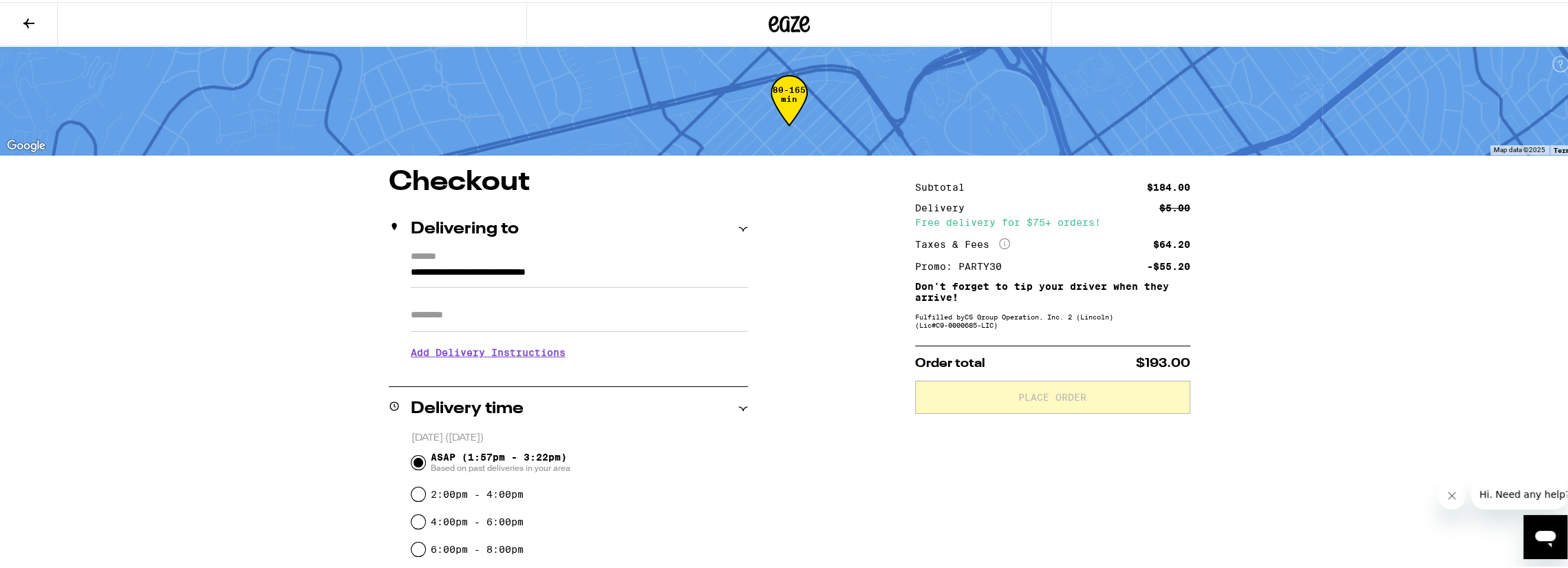
click at [556, 313] on input "Apt/Suite" at bounding box center [578, 313] width 337 height 33
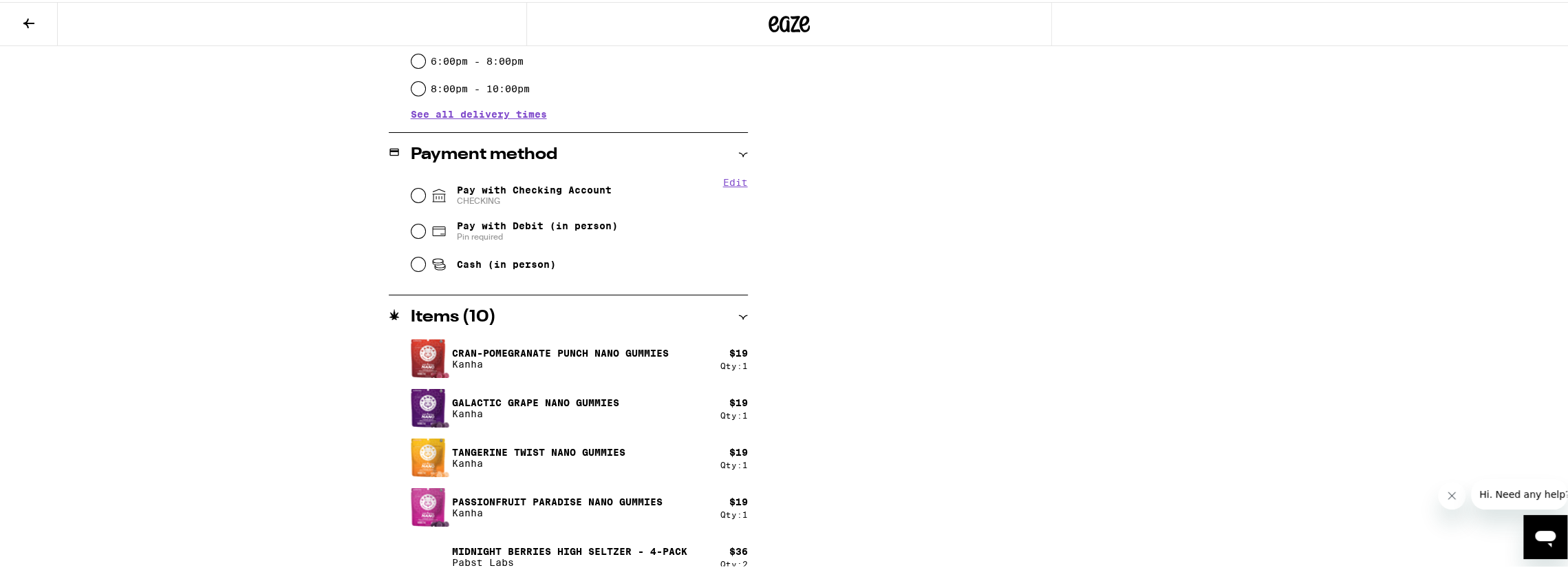
scroll to position [478, 0]
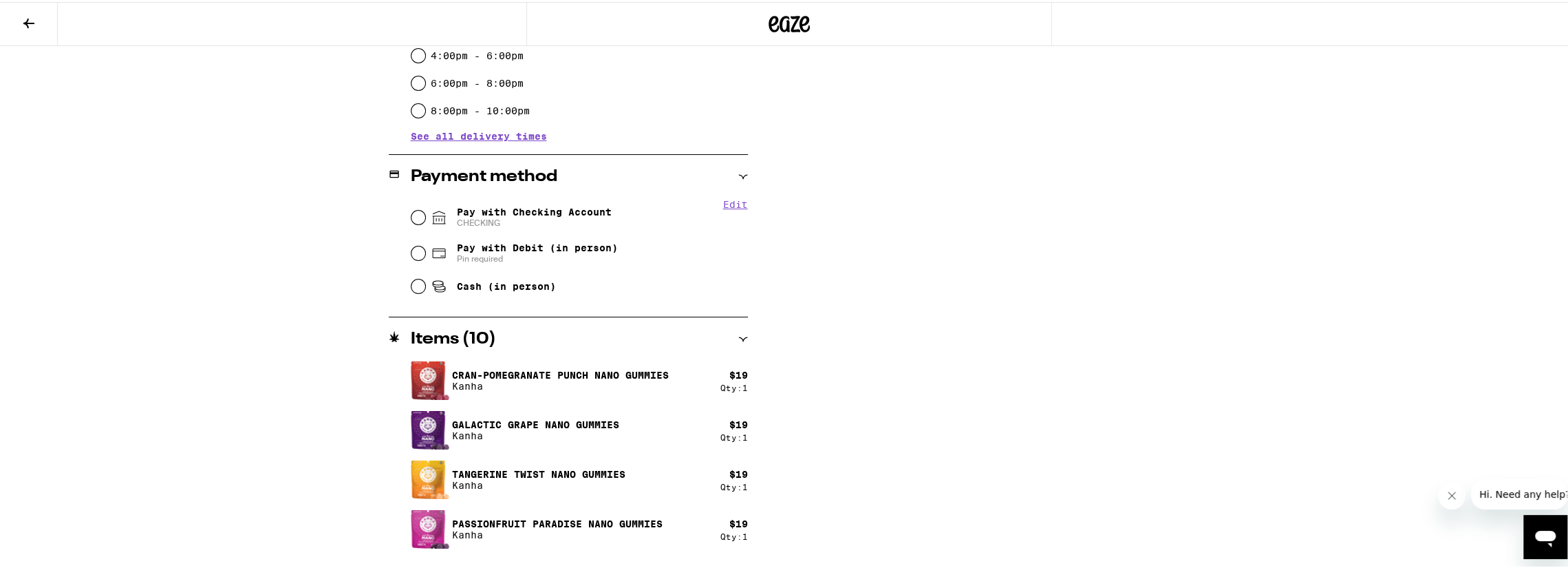
type input "*****"
click at [412, 218] on input "Pay with Checking Account CHECKING" at bounding box center [418, 215] width 14 height 14
radio input "true"
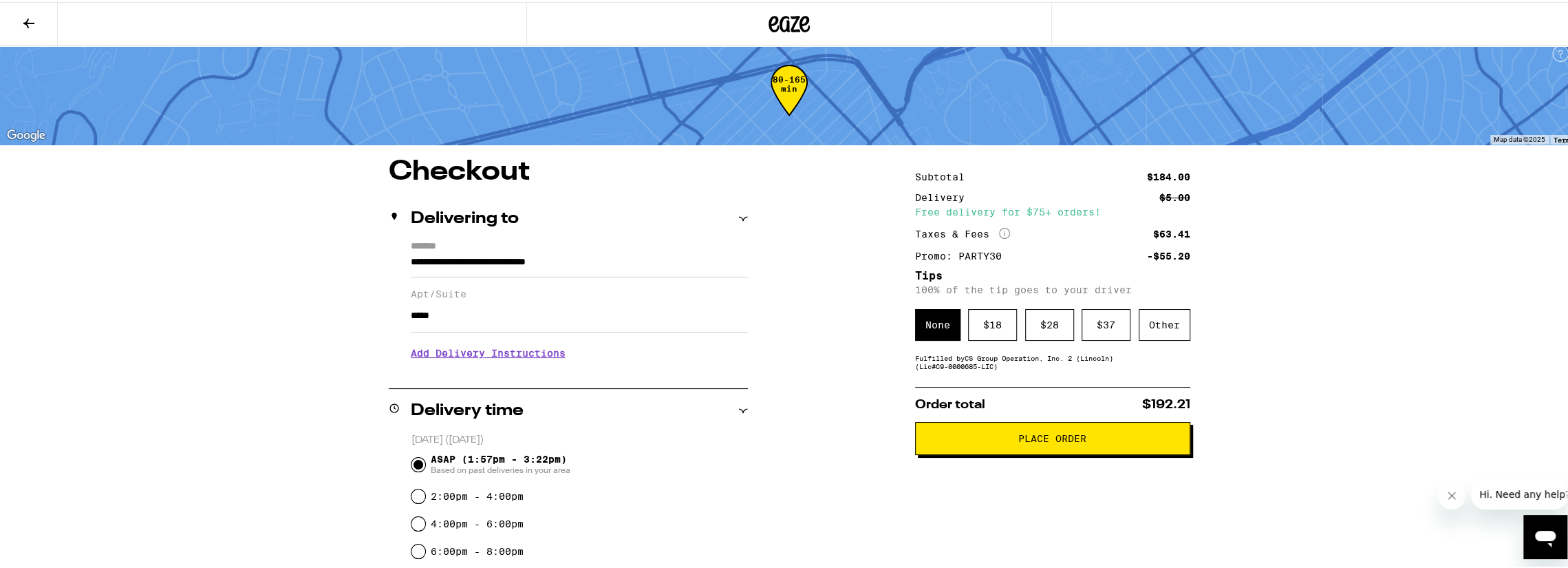
scroll to position [0, 0]
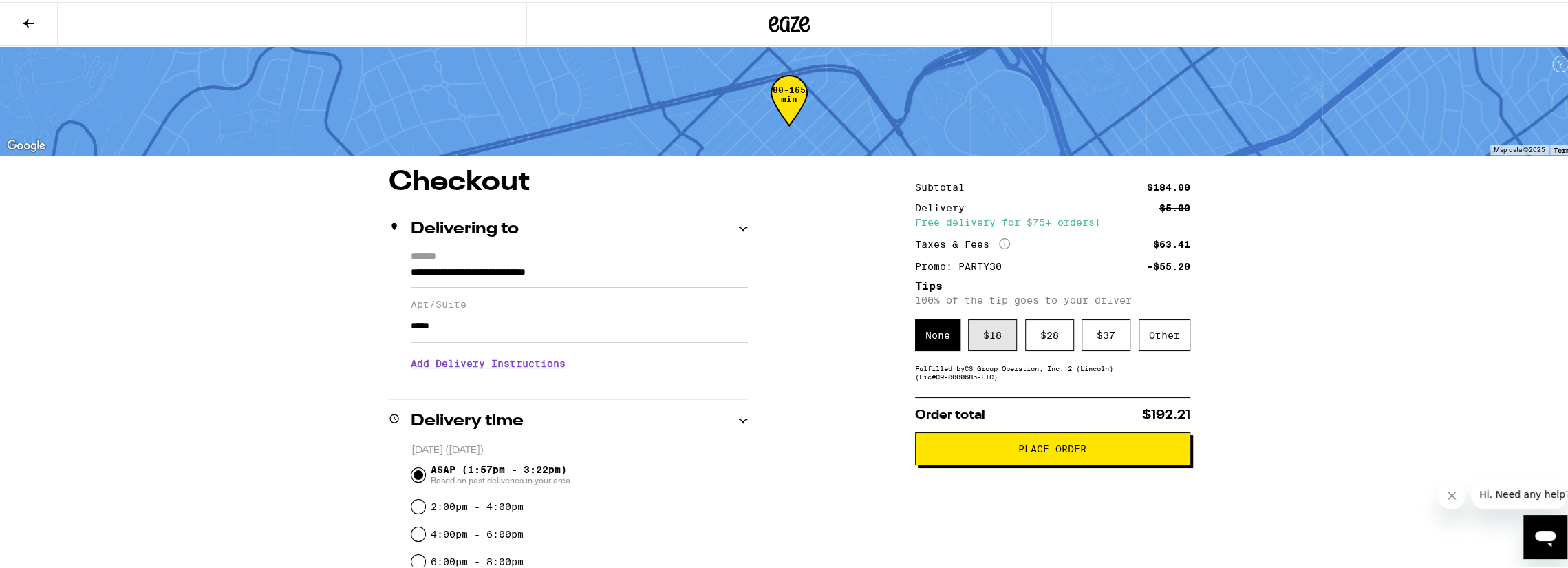
click at [977, 341] on div "$ 18" at bounding box center [992, 333] width 49 height 31
